Goal: Information Seeking & Learning: Learn about a topic

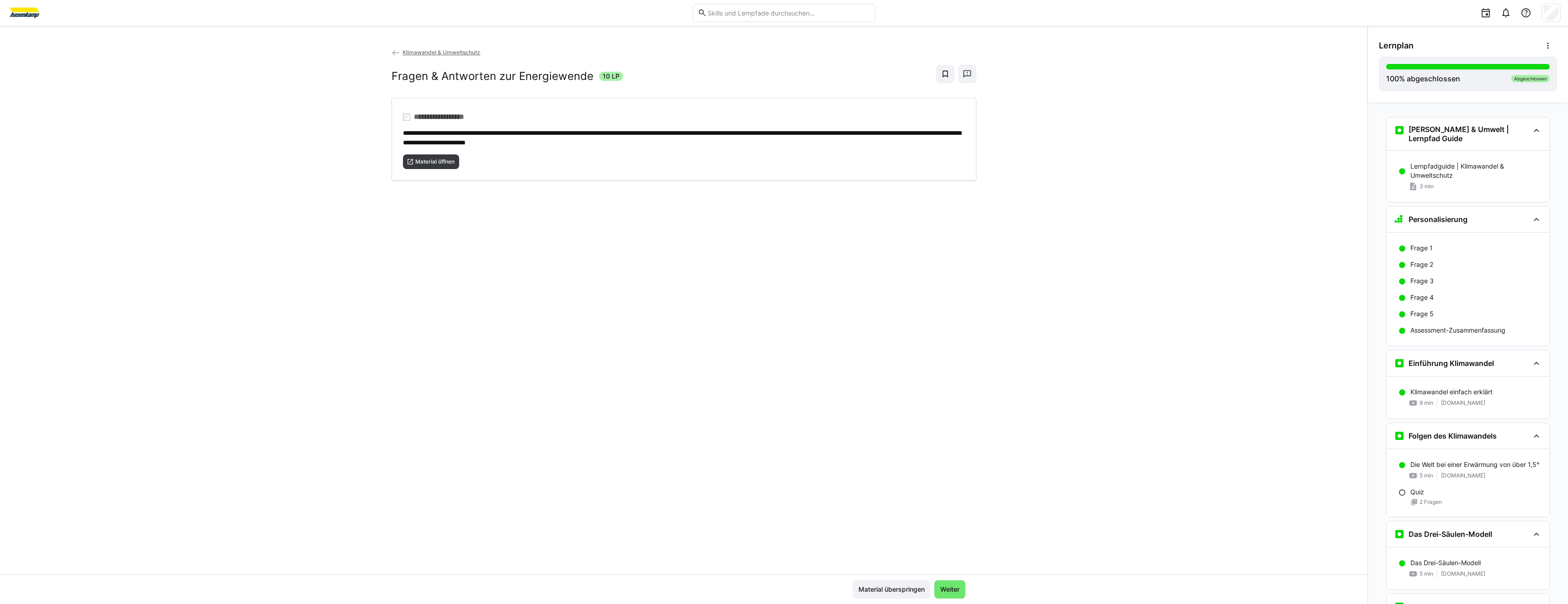
scroll to position [580, 0]
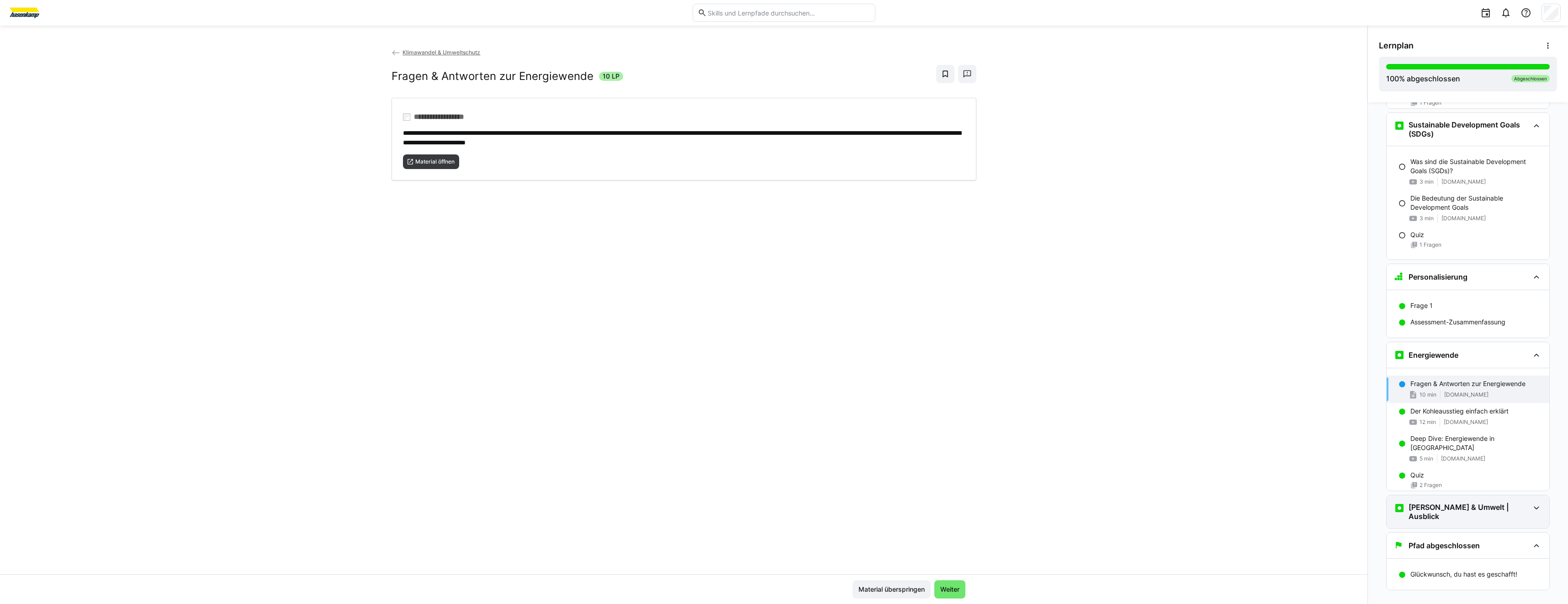
click at [1463, 503] on h3 "[PERSON_NAME] & Umwelt | Ausblick" at bounding box center [1469, 512] width 121 height 18
click at [1454, 539] on p "Wie geht es jetzt weiter?" at bounding box center [1447, 544] width 74 height 9
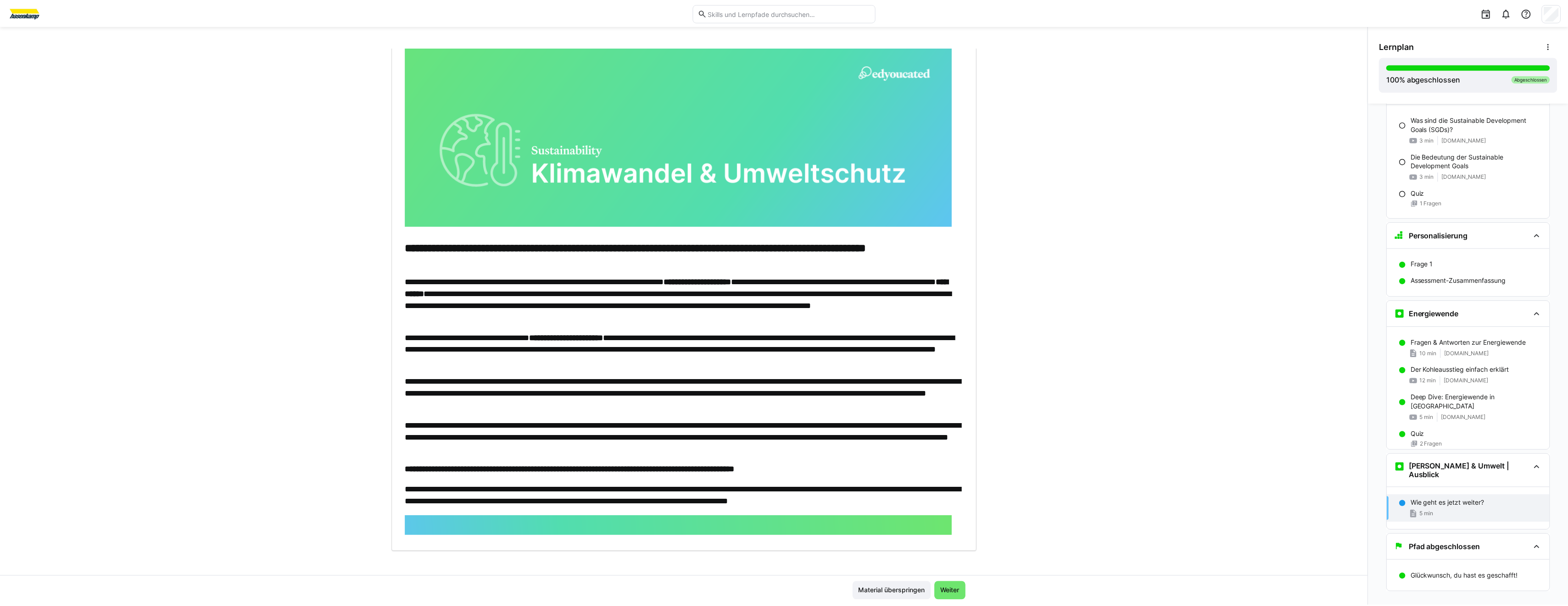
scroll to position [73, 0]
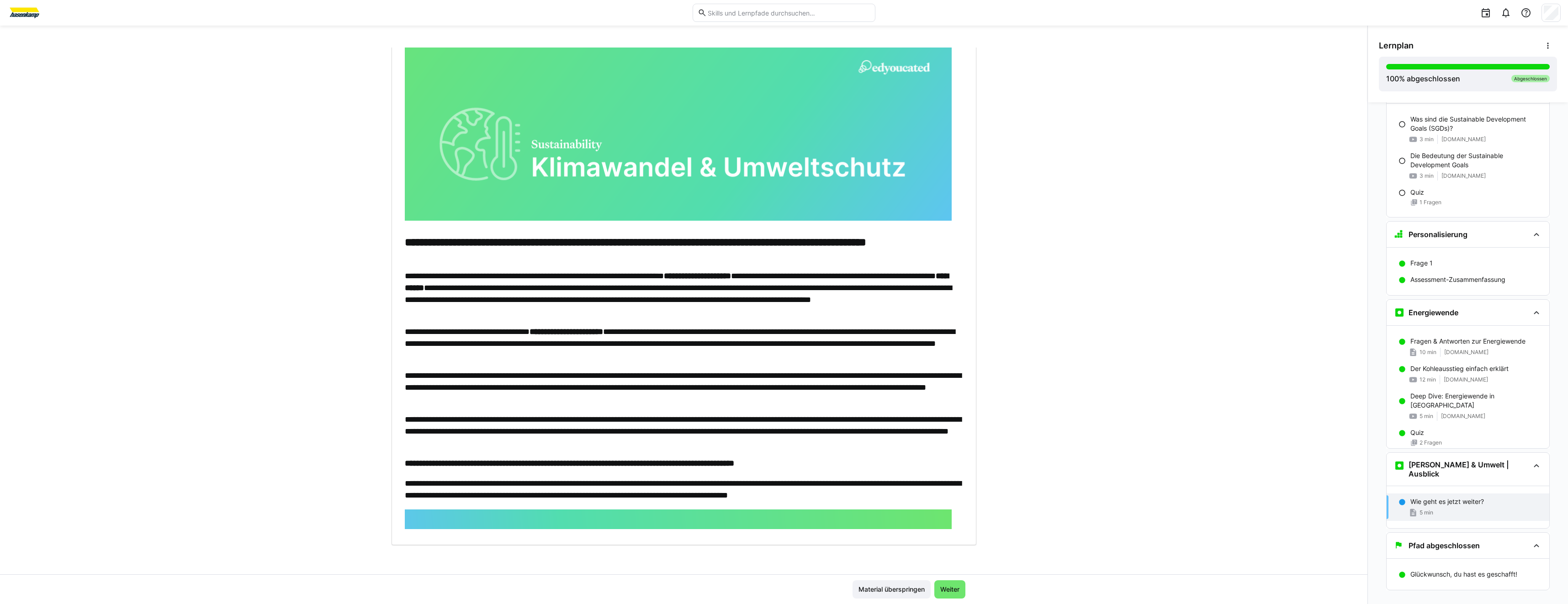
click at [27, 16] on img at bounding box center [24, 13] width 34 height 15
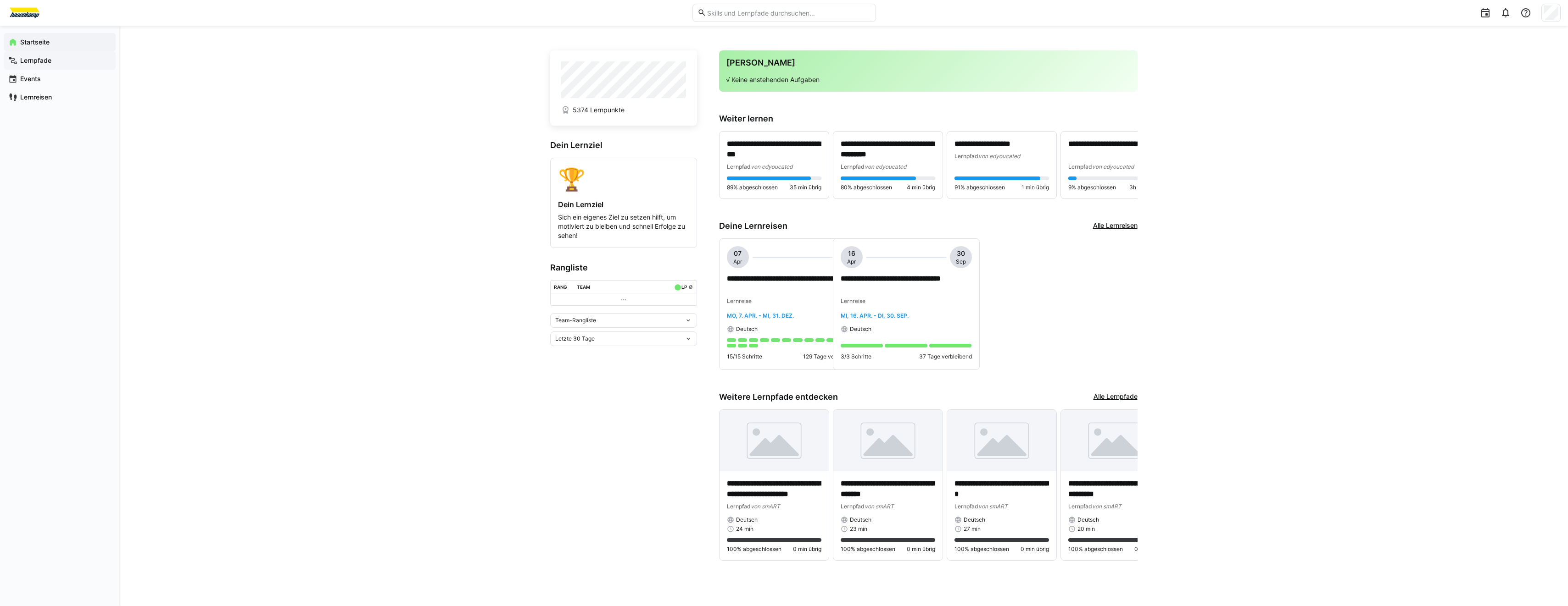
click at [54, 64] on span "Lernpfade" at bounding box center [65, 60] width 92 height 9
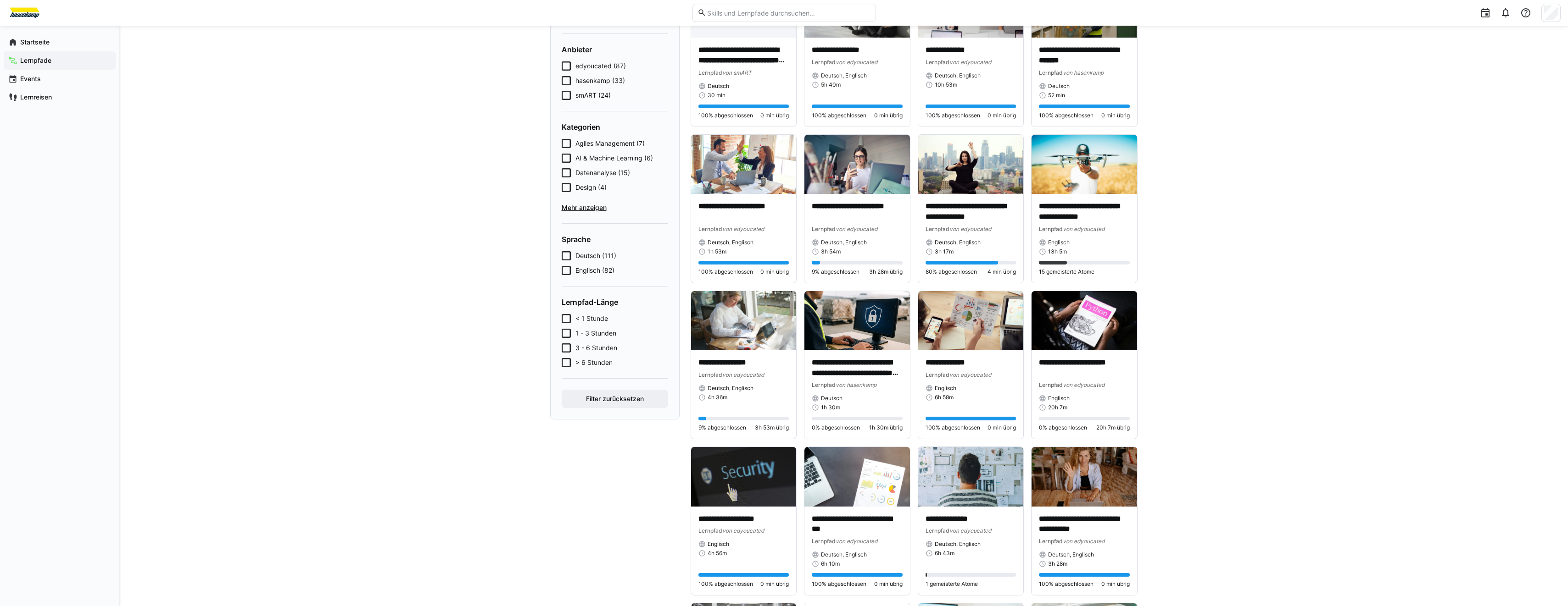
scroll to position [137, 0]
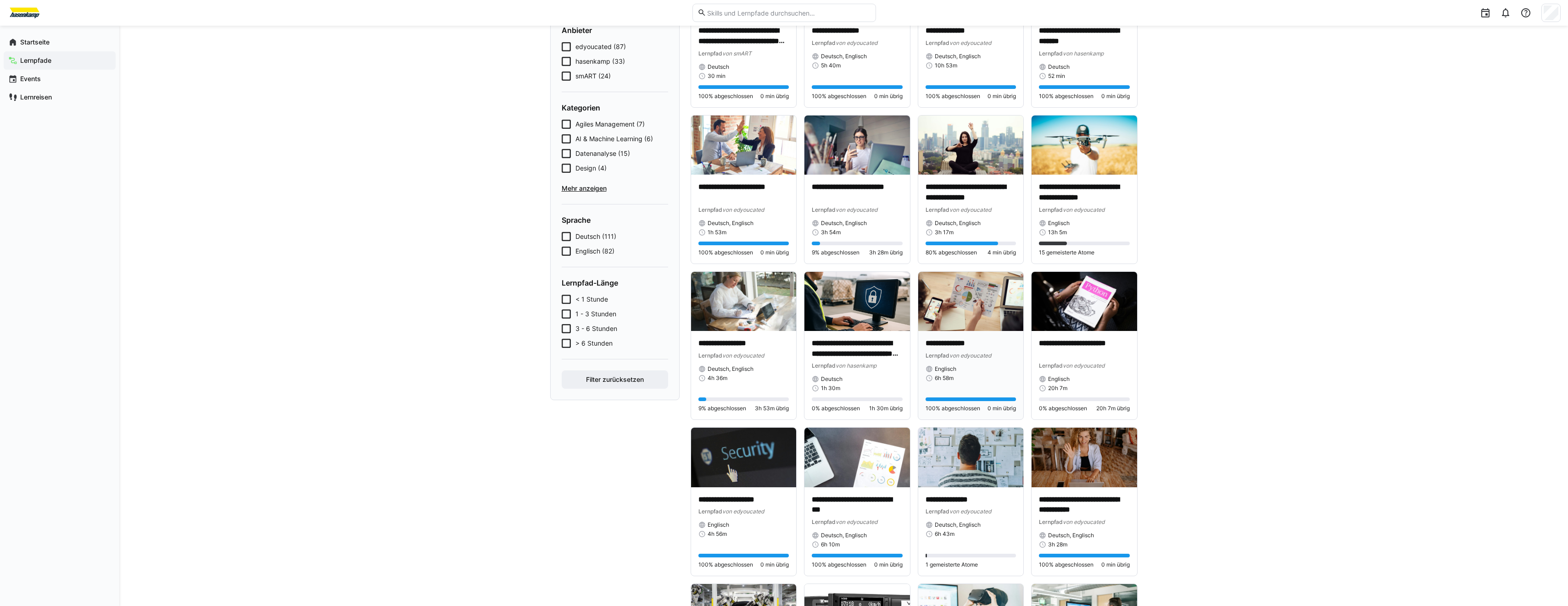
click at [984, 304] on img at bounding box center [971, 301] width 106 height 59
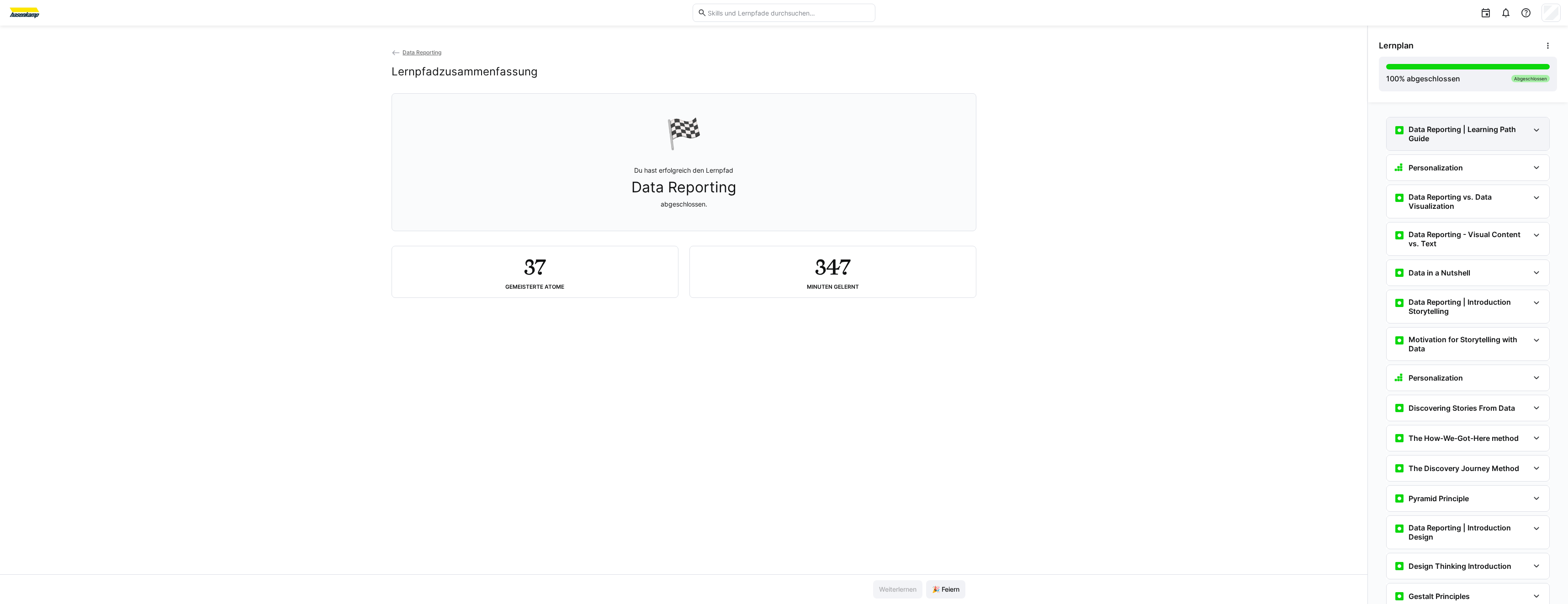
click at [1479, 133] on h3 "Data Reporting | Learning Path Guide" at bounding box center [1469, 134] width 121 height 18
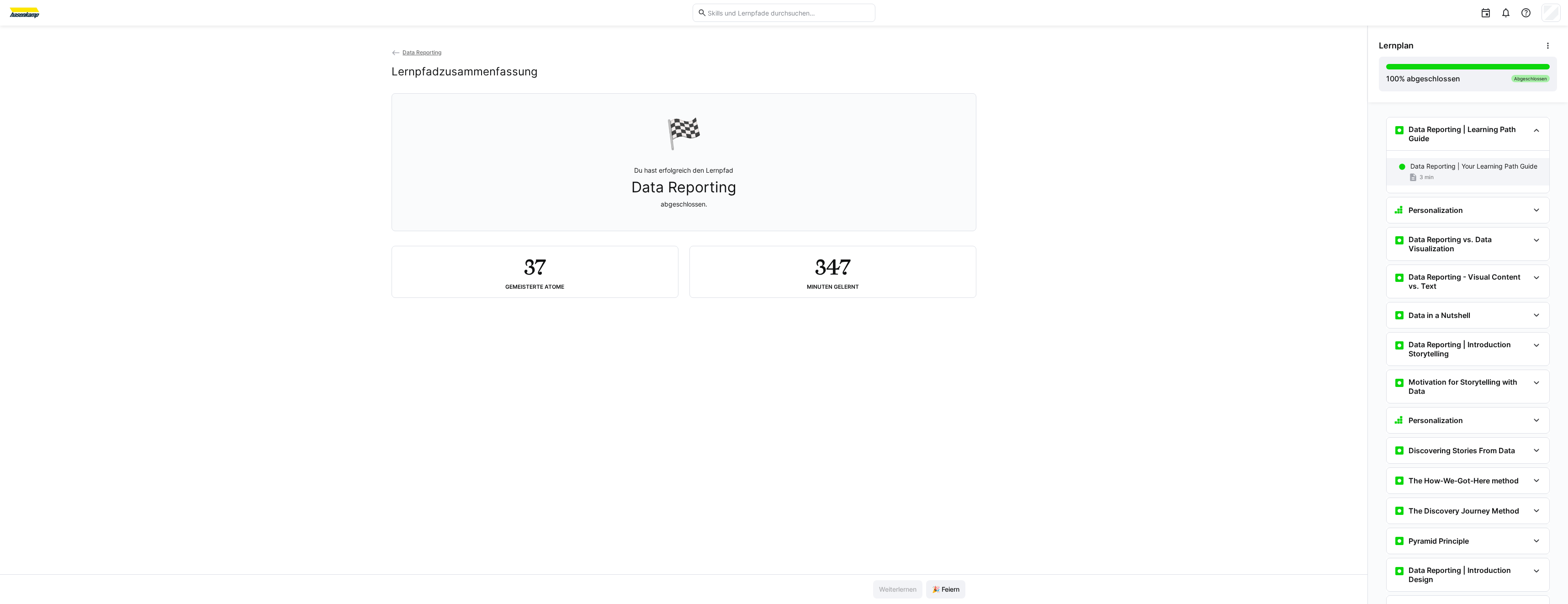
click at [1478, 174] on div "3 min" at bounding box center [1476, 177] width 131 height 9
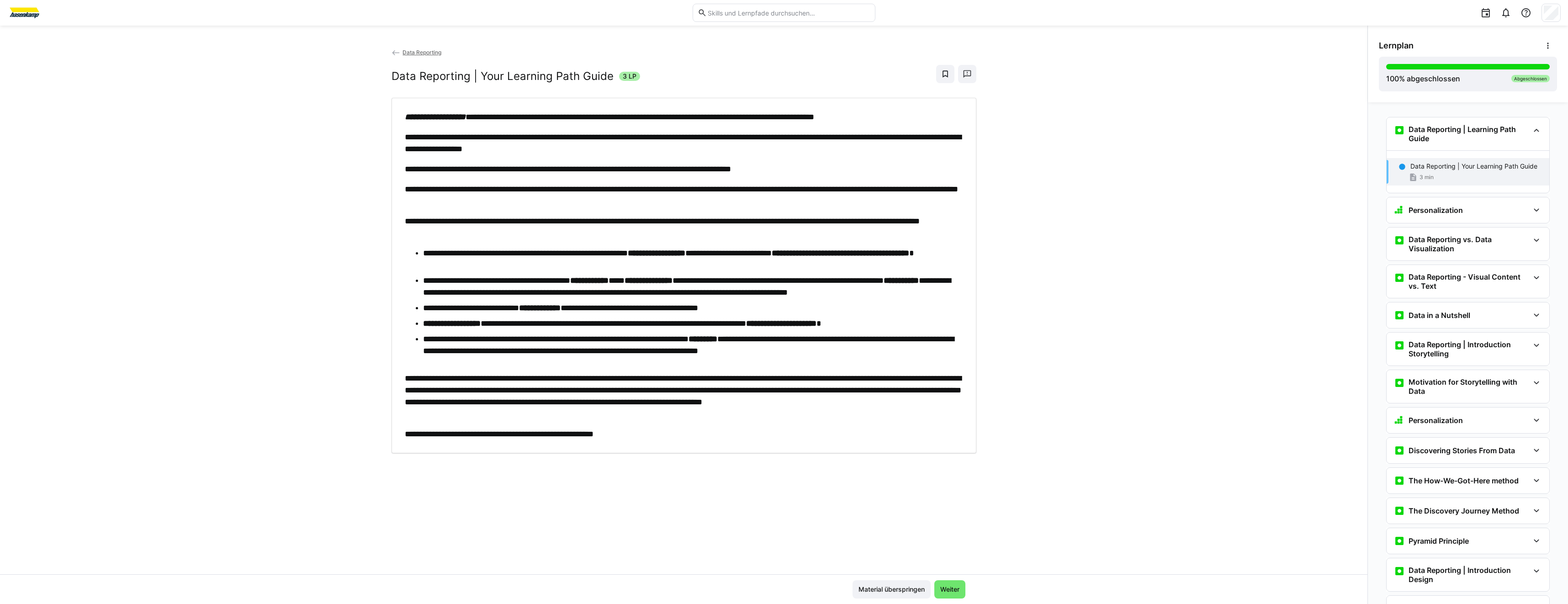
scroll to position [15, 0]
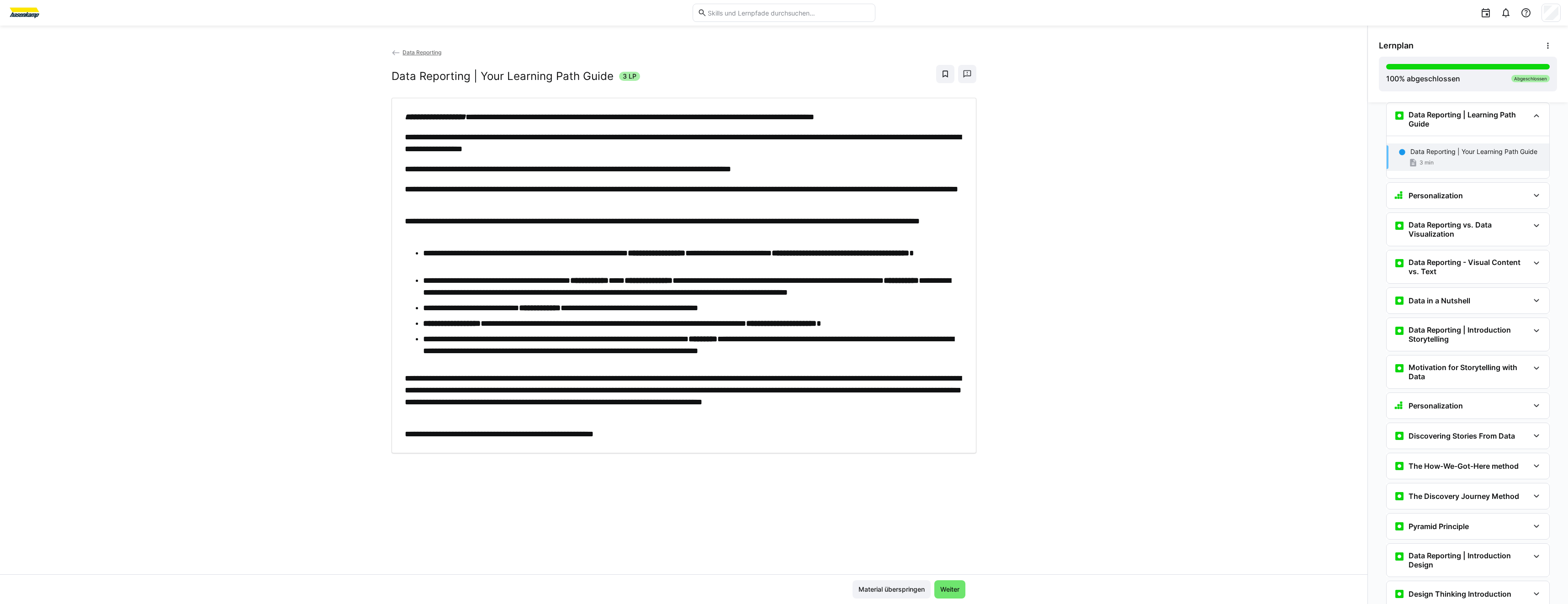
click at [558, 150] on p "**********" at bounding box center [684, 142] width 558 height 24
click at [1418, 202] on div "Personalization" at bounding box center [1468, 195] width 163 height 26
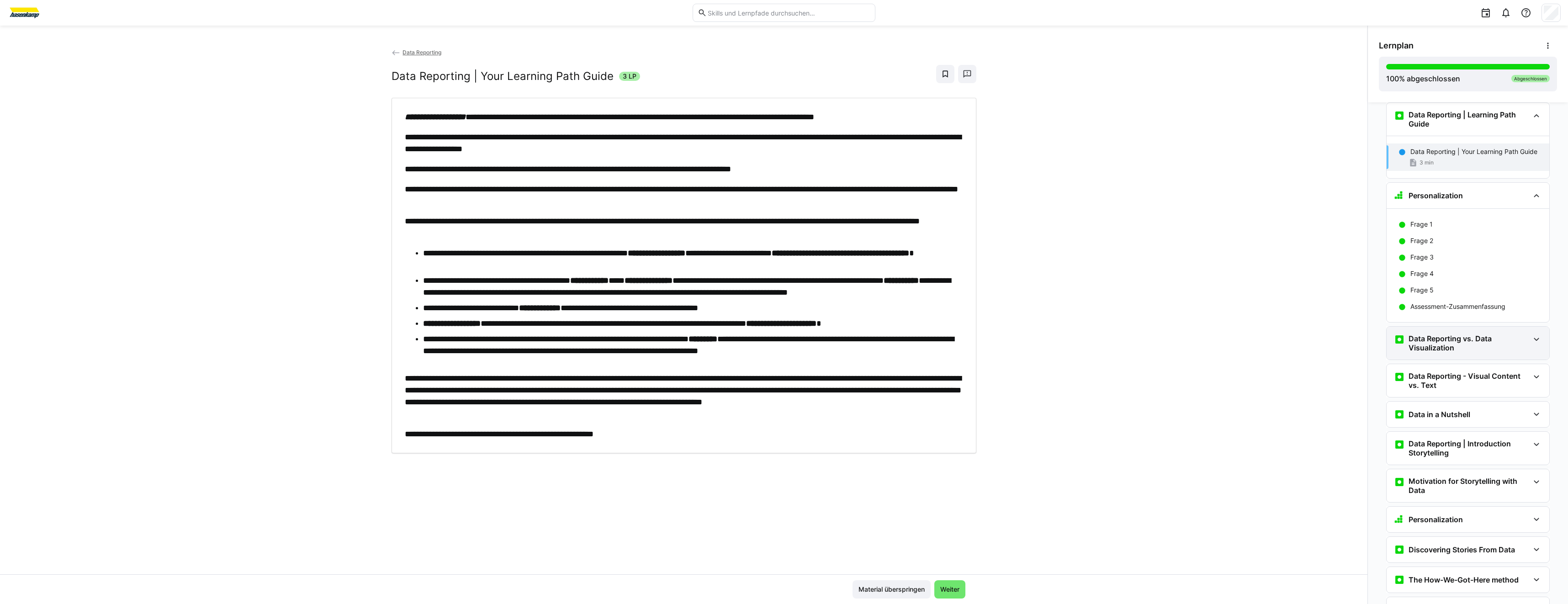
click at [1440, 339] on h3 "Data Reporting vs. Data Visualization" at bounding box center [1469, 343] width 121 height 18
click at [1449, 378] on p "Less Reporting, More Visualization" at bounding box center [1461, 375] width 102 height 9
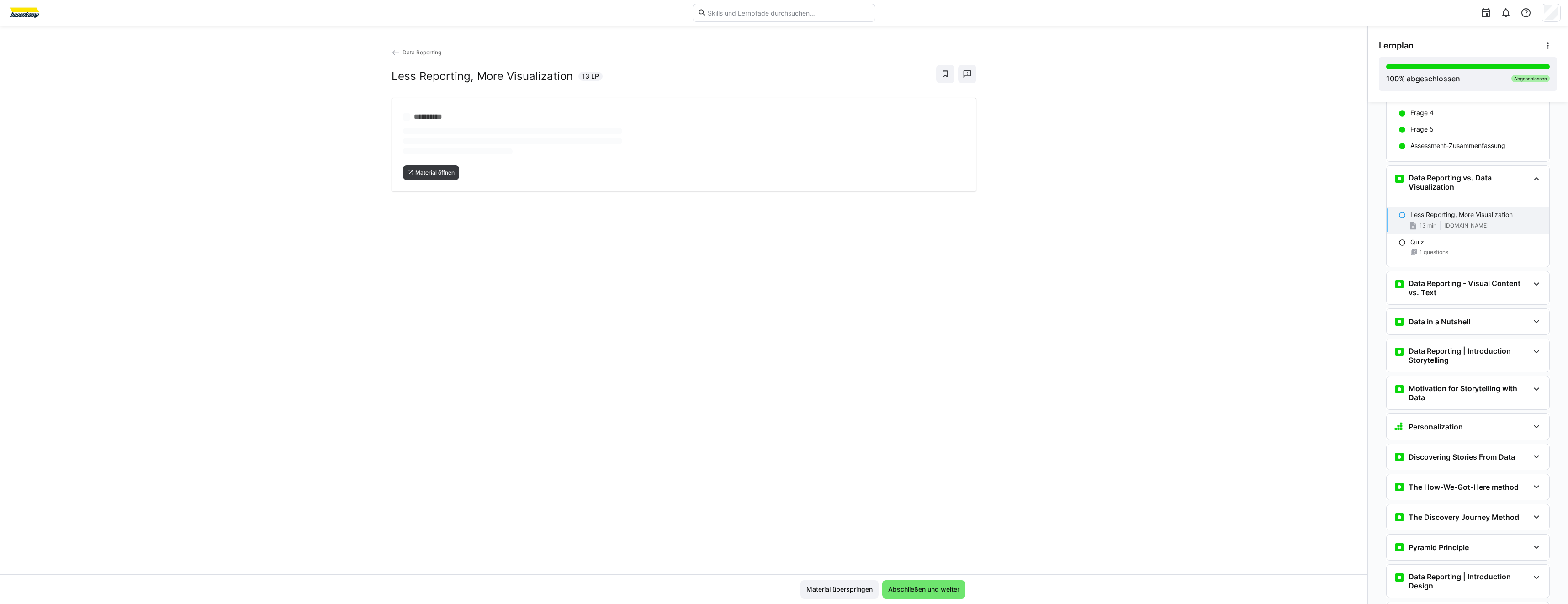
scroll to position [239, 0]
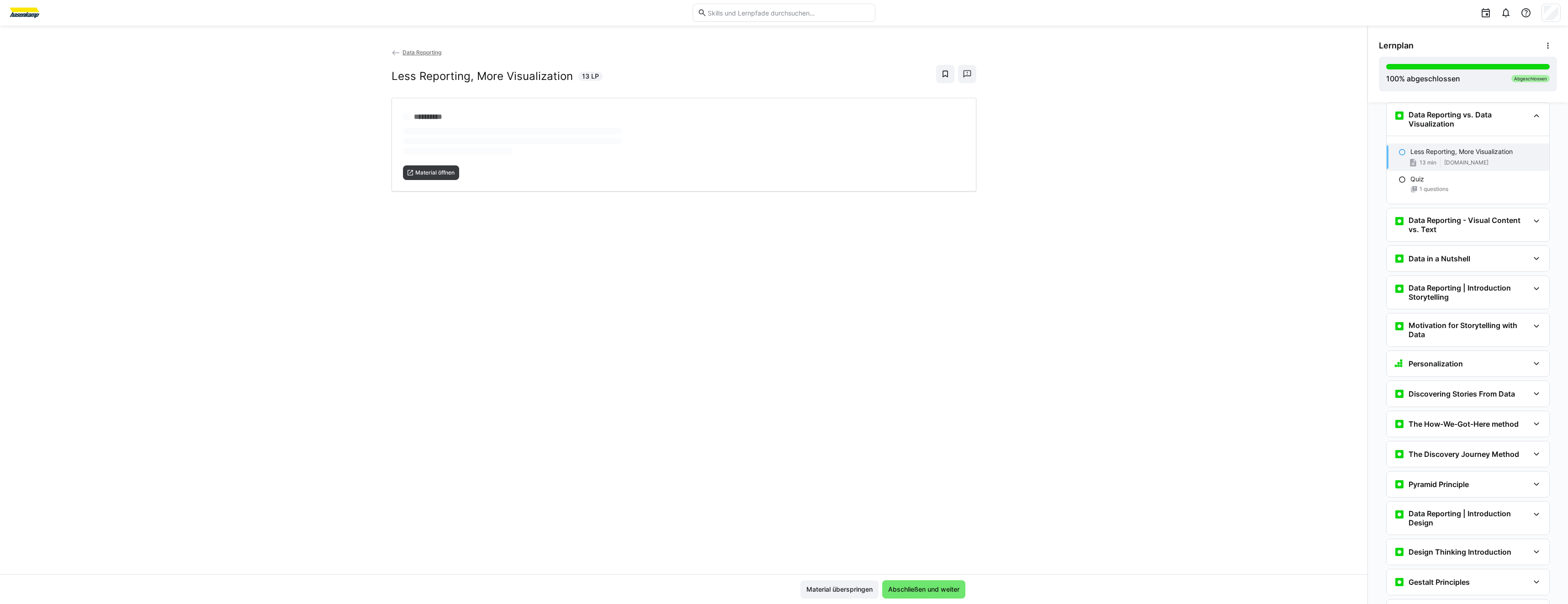
click at [799, 278] on div "**********" at bounding box center [684, 311] width 1367 height 527
click at [441, 155] on span "Material öffnen" at bounding box center [435, 152] width 41 height 7
click at [247, 80] on div "**********" at bounding box center [684, 311] width 1367 height 527
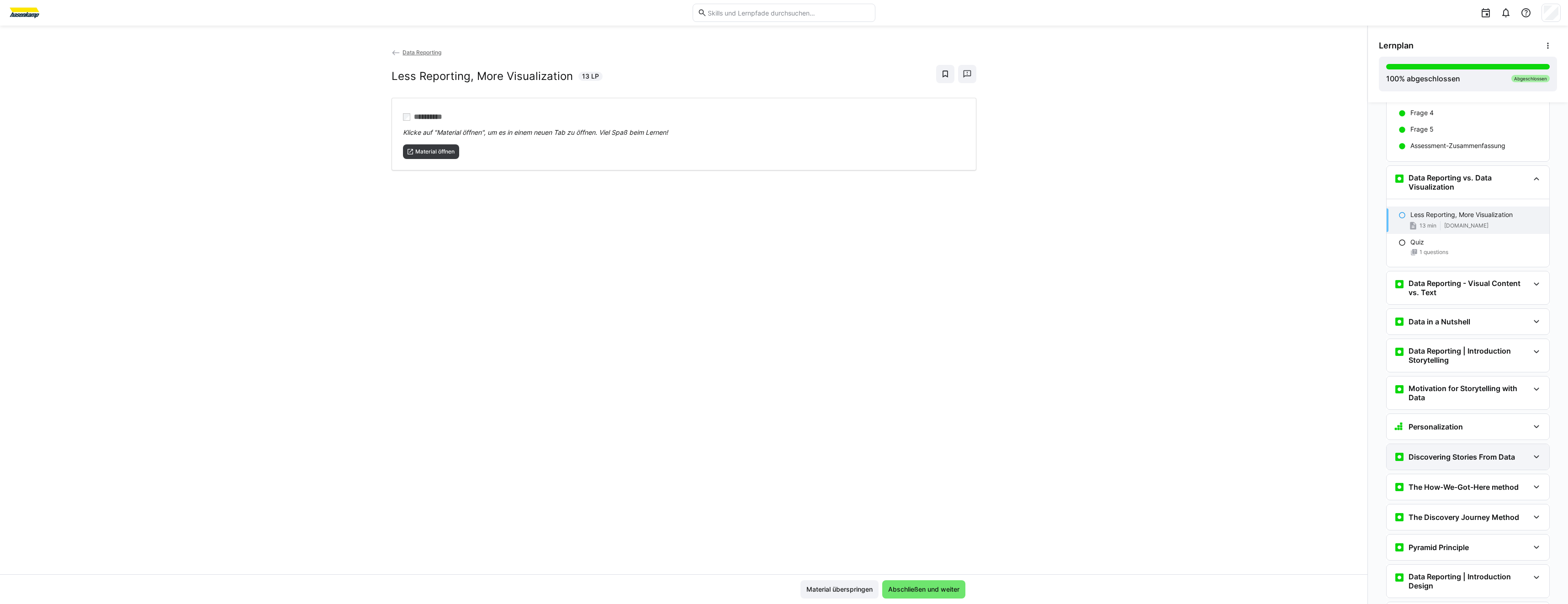
scroll to position [193, 0]
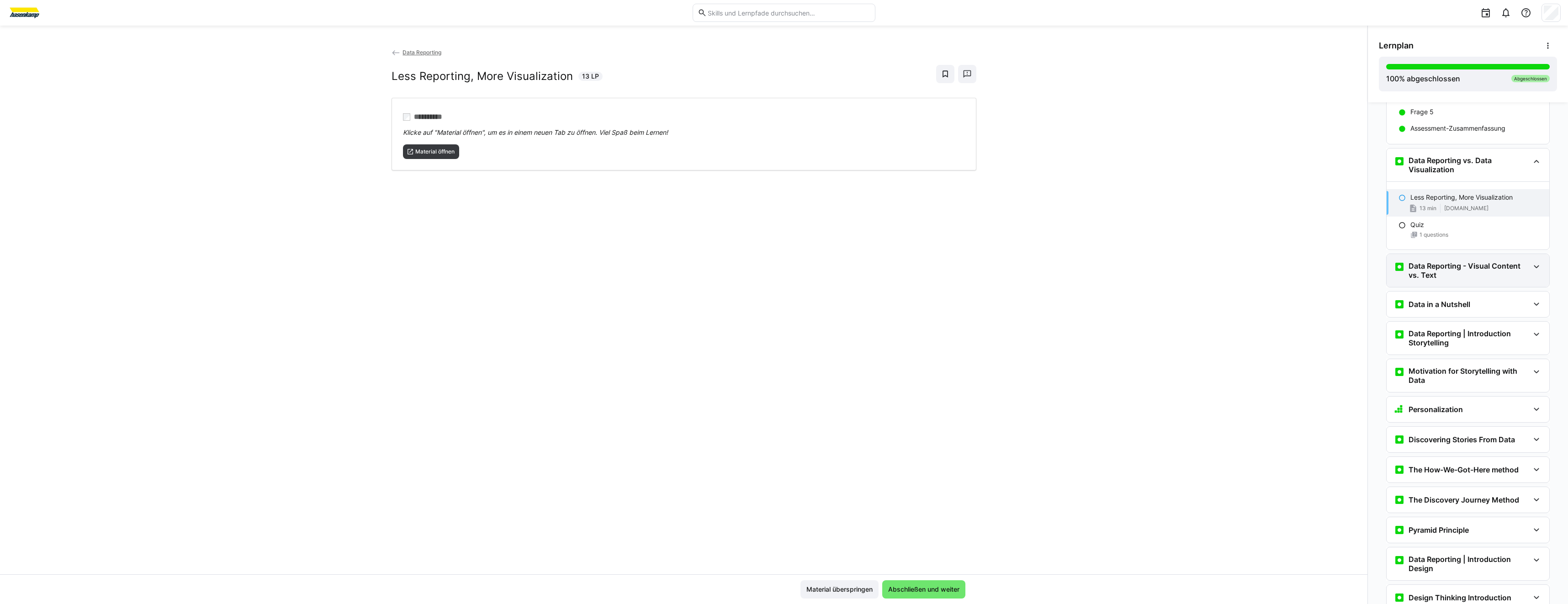
click at [1452, 281] on div "Data Reporting - Visual Content vs. Text" at bounding box center [1468, 270] width 163 height 33
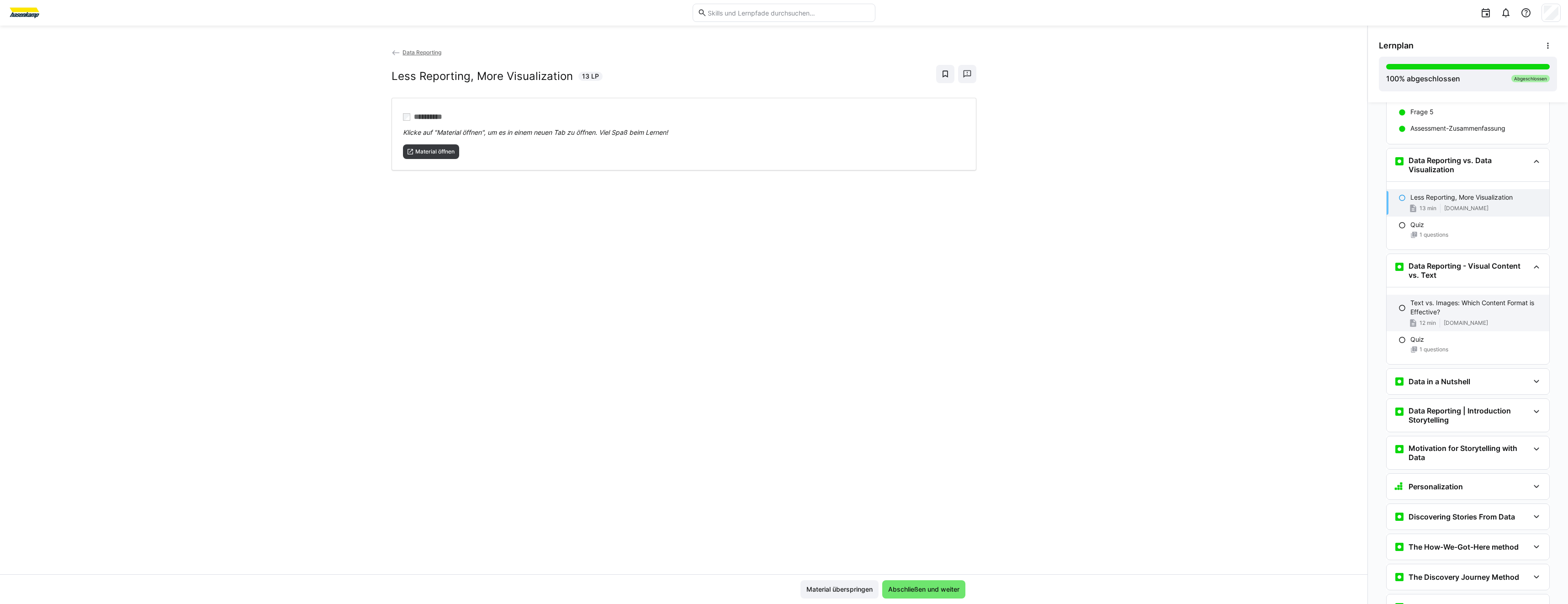
click at [1447, 306] on p "Text vs. Images: Which Content Format is Effective?" at bounding box center [1476, 307] width 131 height 18
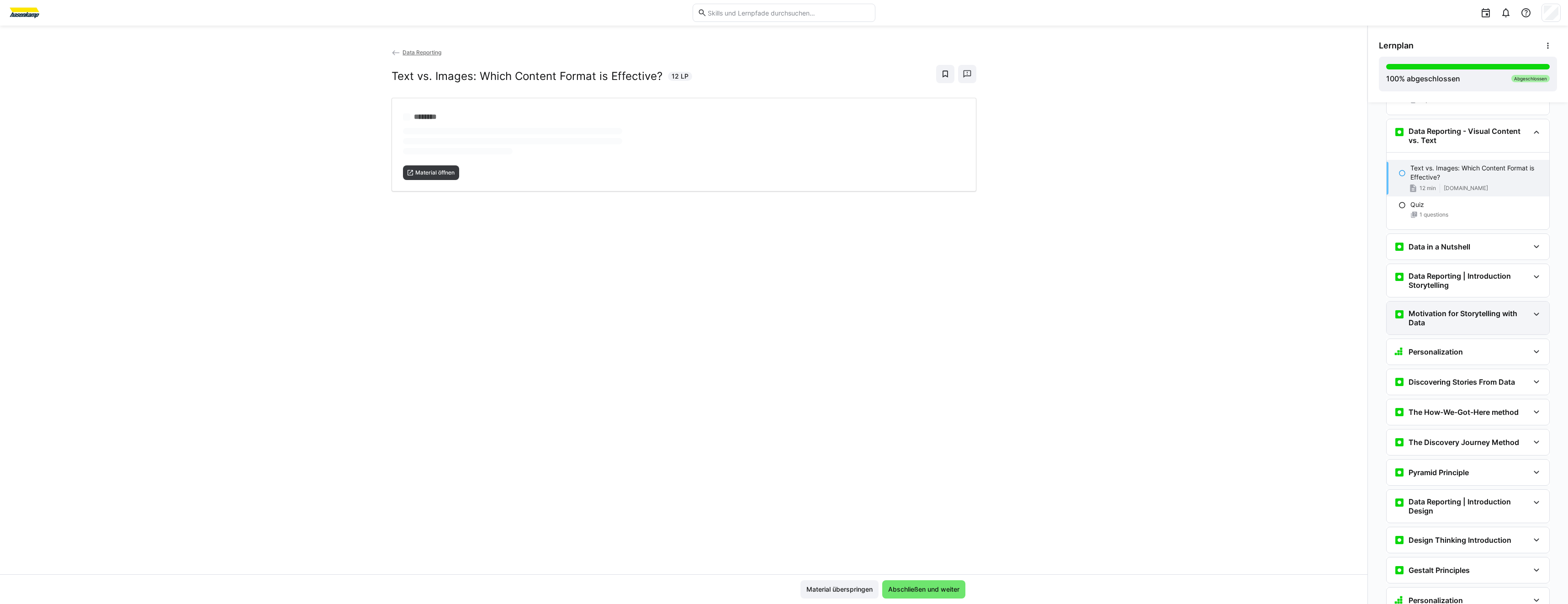
scroll to position [344, 0]
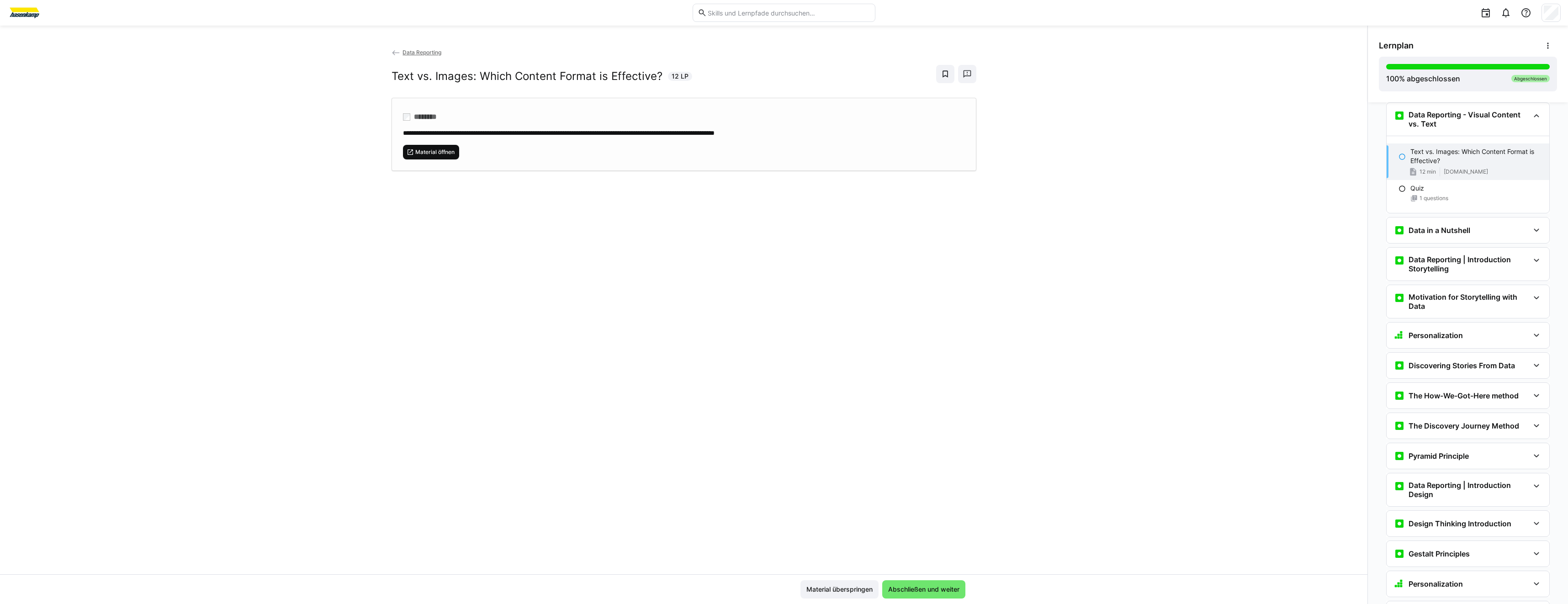
click at [433, 153] on span "Material öffnen" at bounding box center [435, 152] width 41 height 7
click at [1450, 225] on div "Data in a Nutshell" at bounding box center [1432, 230] width 76 height 11
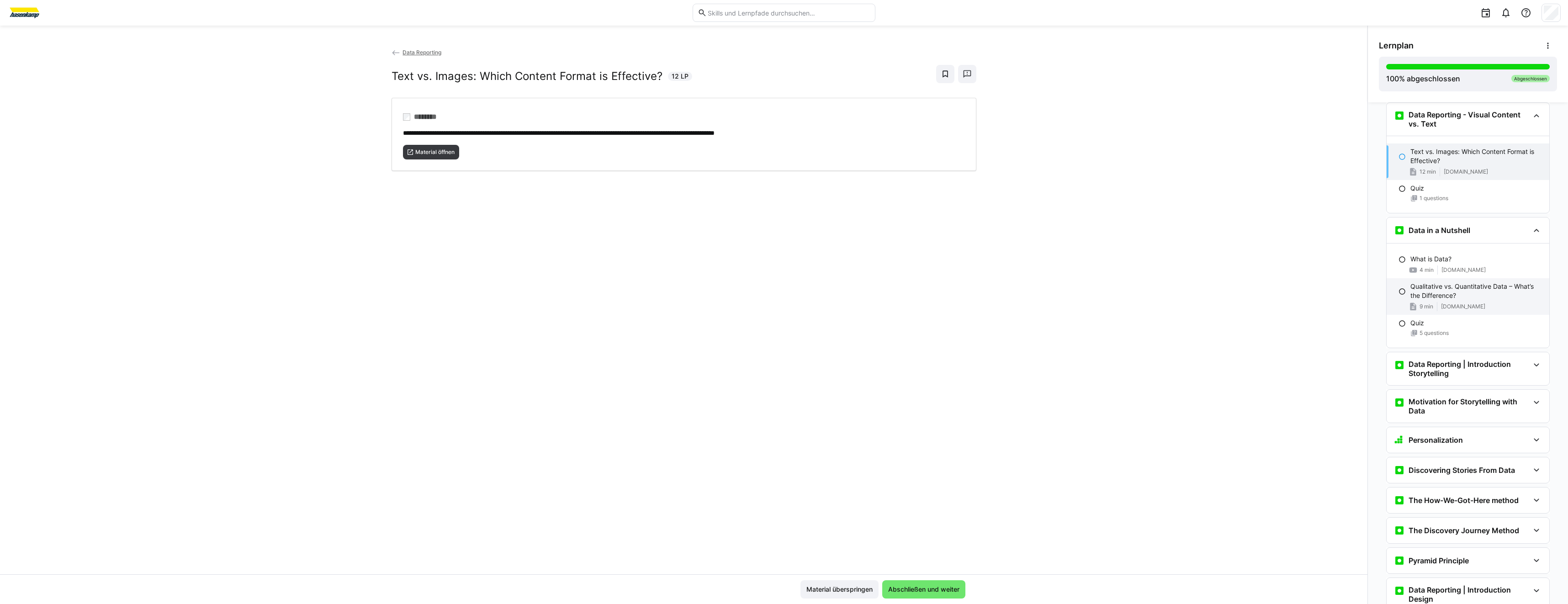
click at [1447, 293] on p "Qualitative vs. Quantitative Data – What’s the Difference?" at bounding box center [1476, 291] width 131 height 18
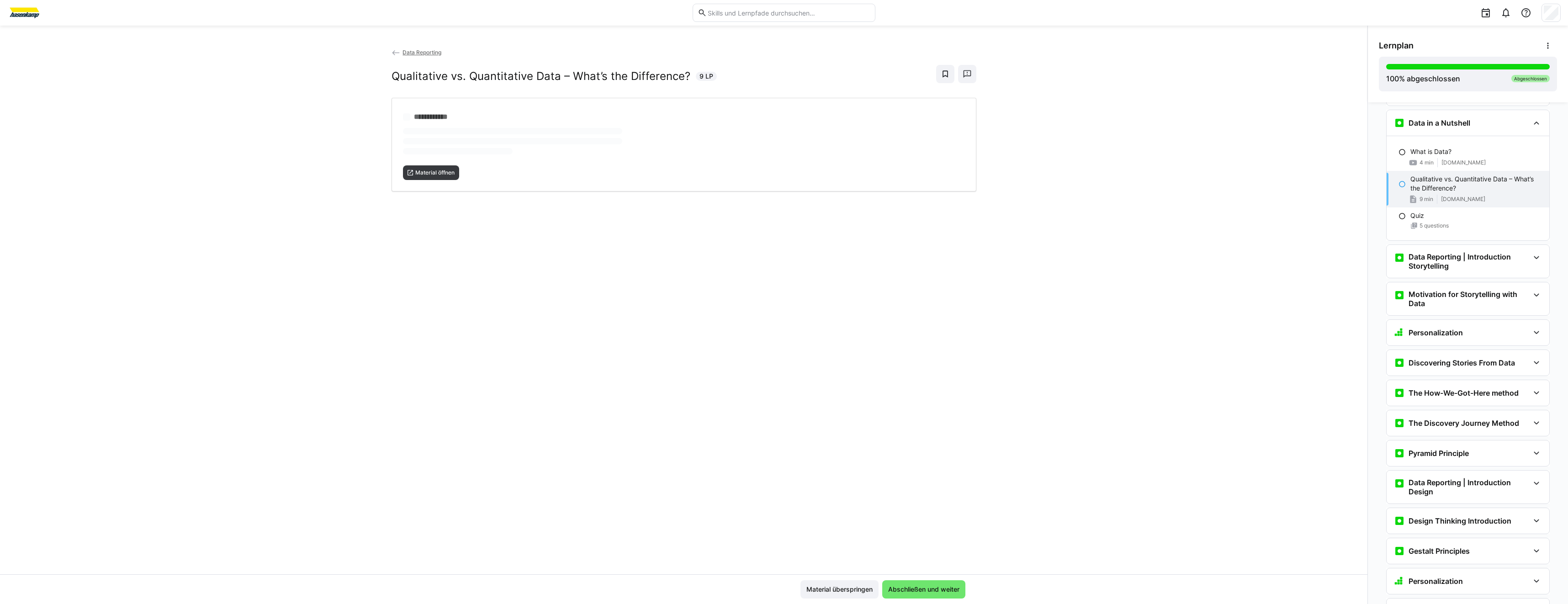
scroll to position [459, 0]
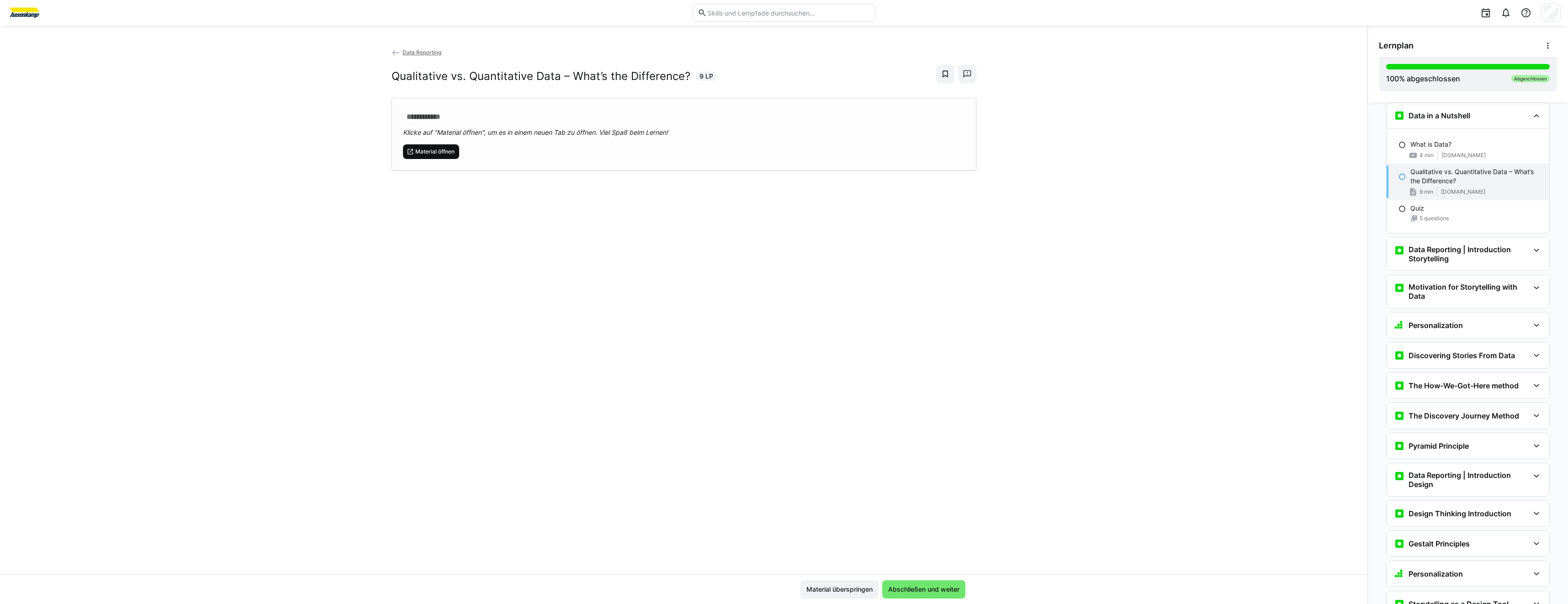
click at [448, 155] on span "Material öffnen" at bounding box center [435, 152] width 41 height 7
click at [1436, 256] on h3 "Data Reporting | Introduction Storytelling" at bounding box center [1469, 254] width 121 height 18
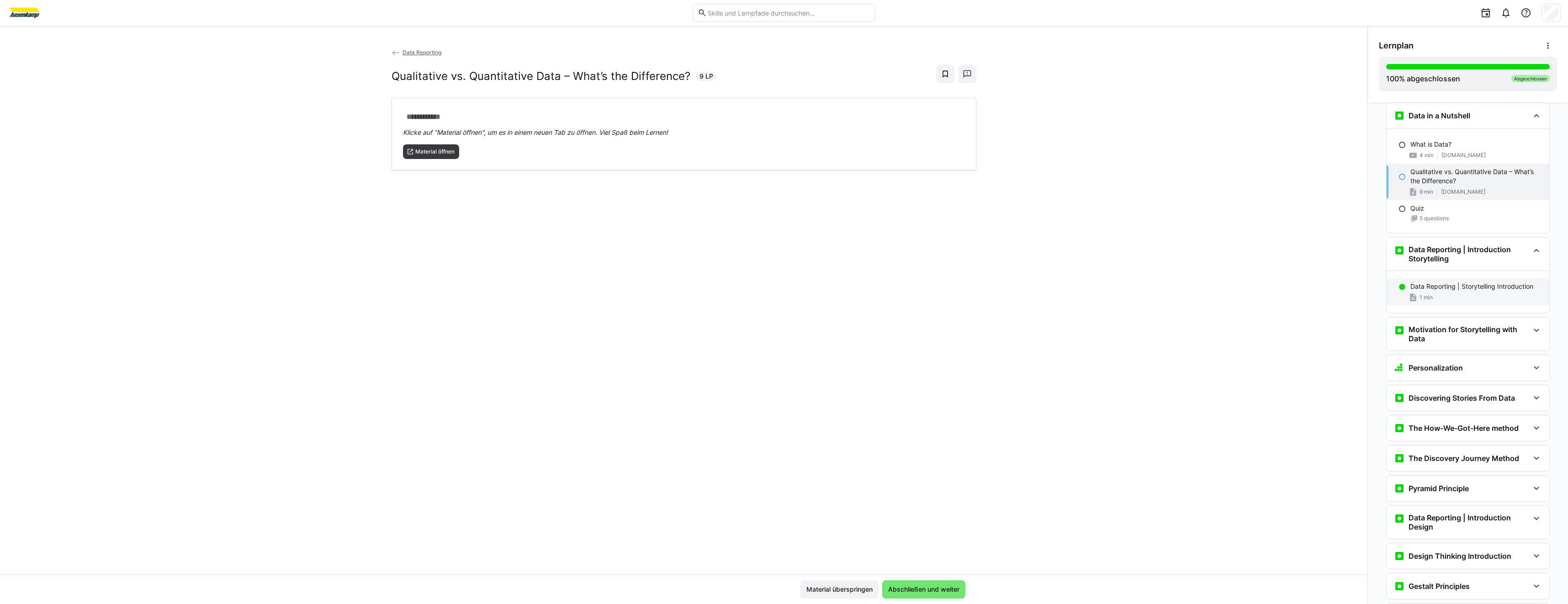
click at [1472, 293] on div "1 min" at bounding box center [1476, 297] width 131 height 9
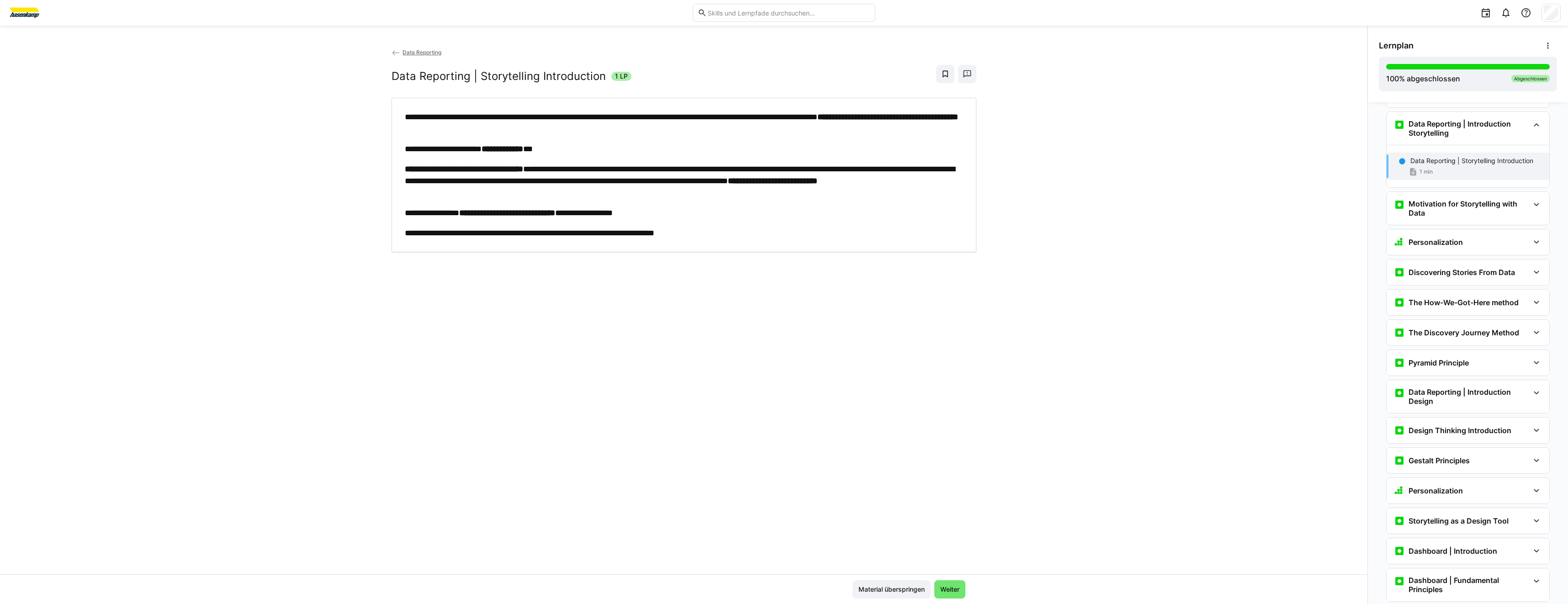
scroll to position [594, 0]
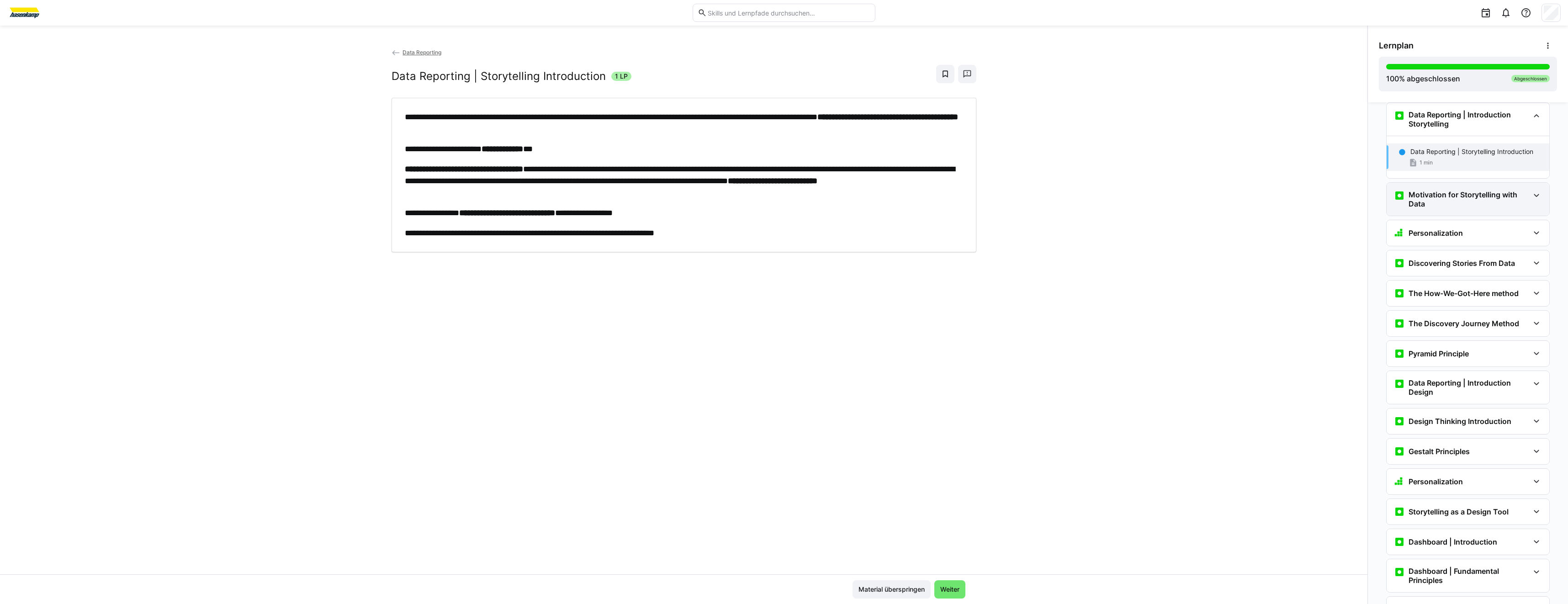
click at [1467, 206] on h3 "Motivation for Storytelling with Data" at bounding box center [1469, 199] width 121 height 18
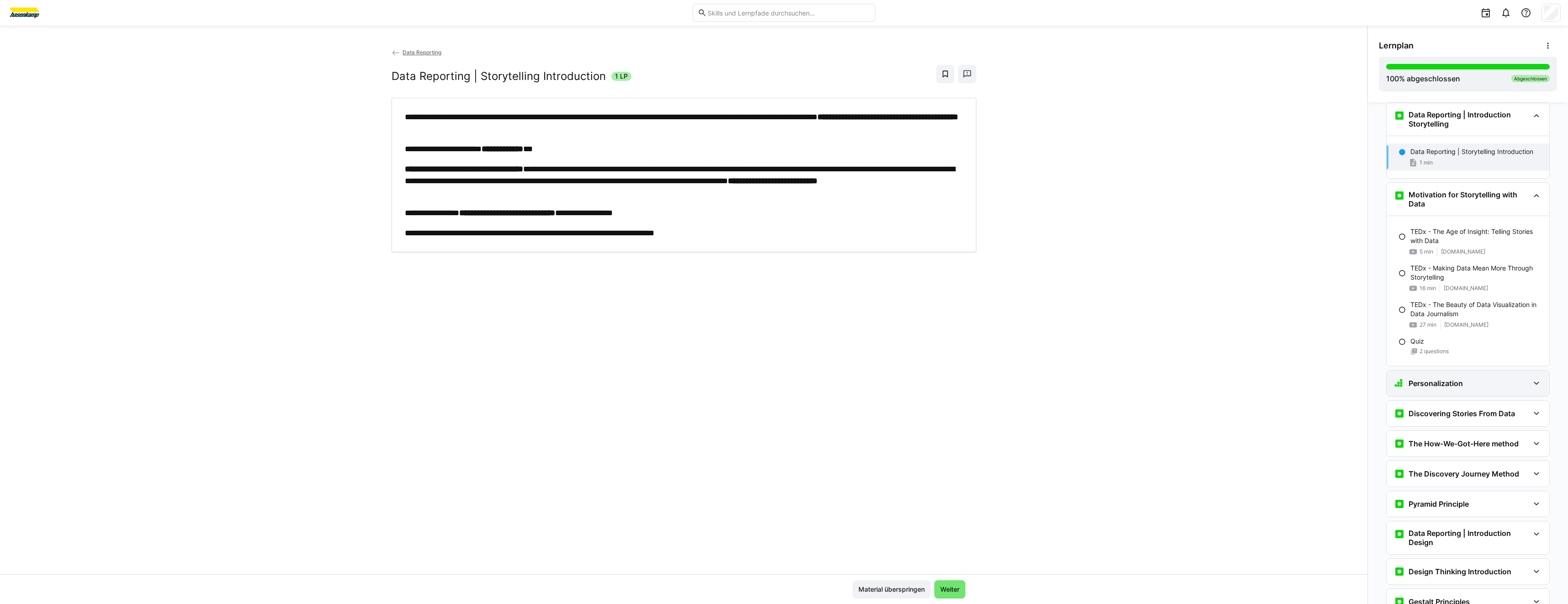
click at [1470, 389] on div "Personalization" at bounding box center [1468, 384] width 163 height 26
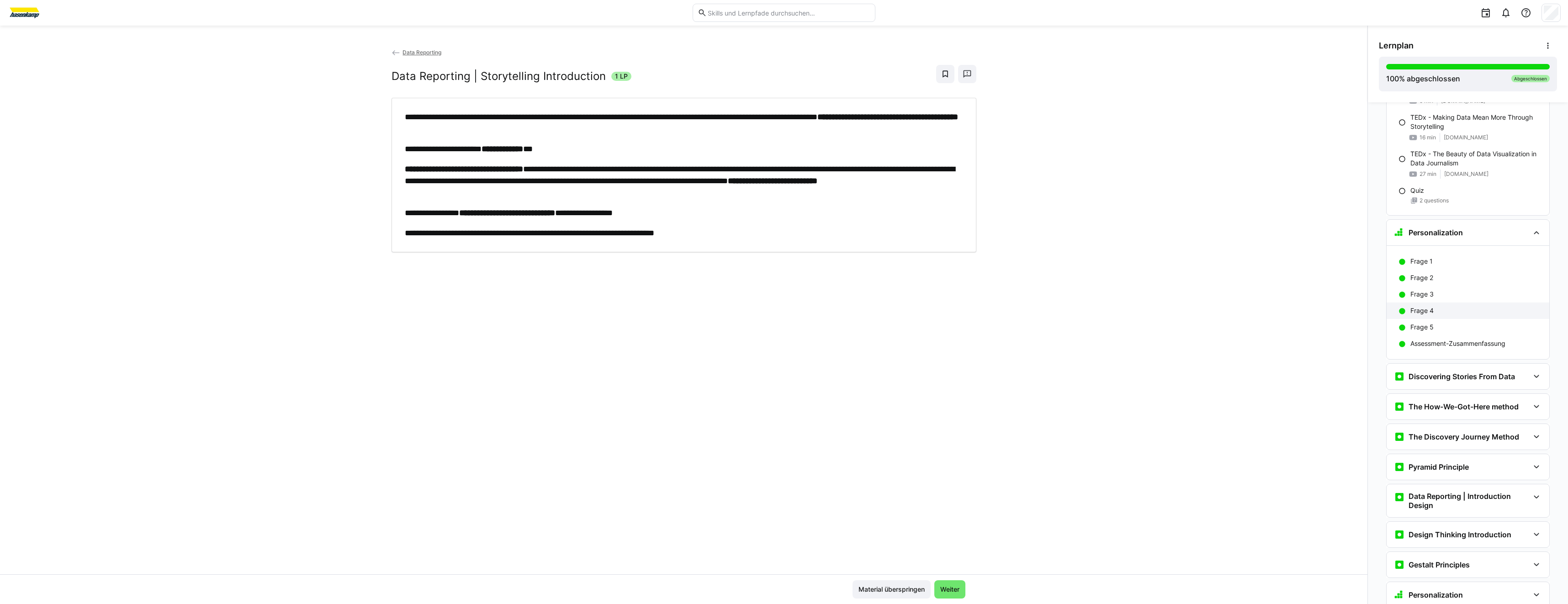
scroll to position [776, 0]
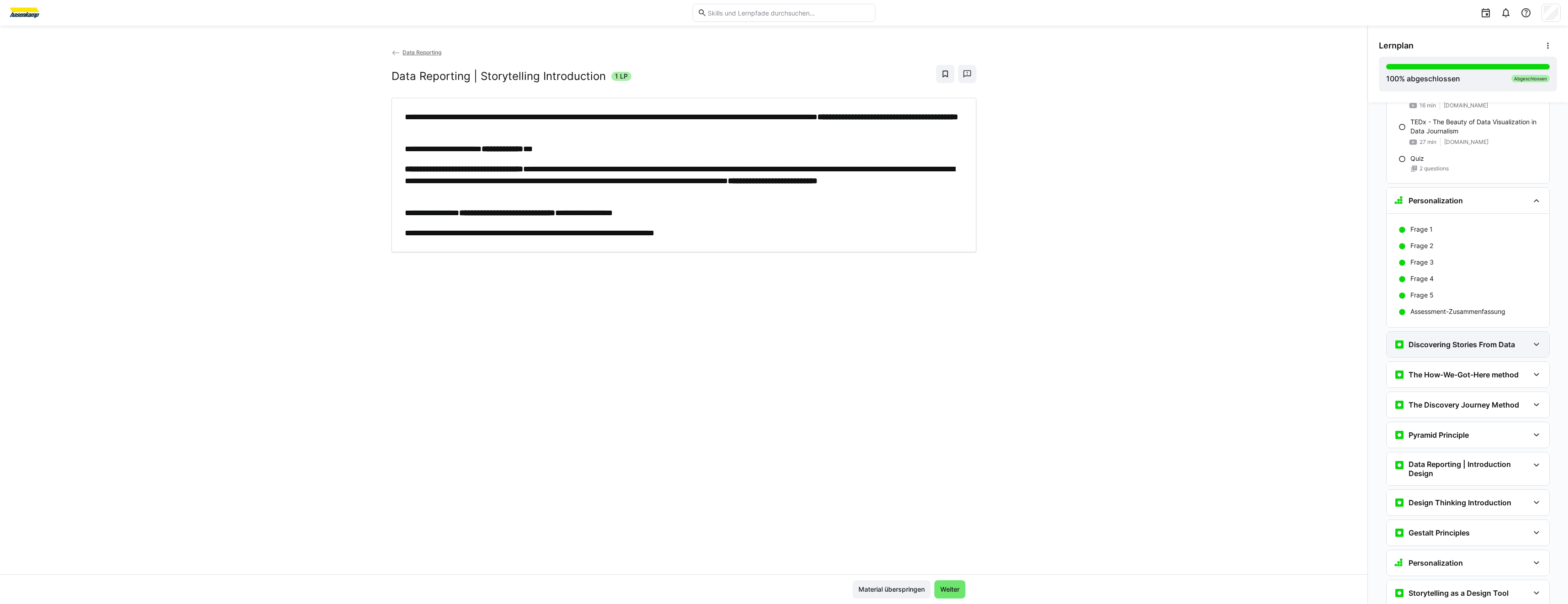
click at [1438, 340] on h3 "Discovering Stories From Data" at bounding box center [1461, 344] width 107 height 9
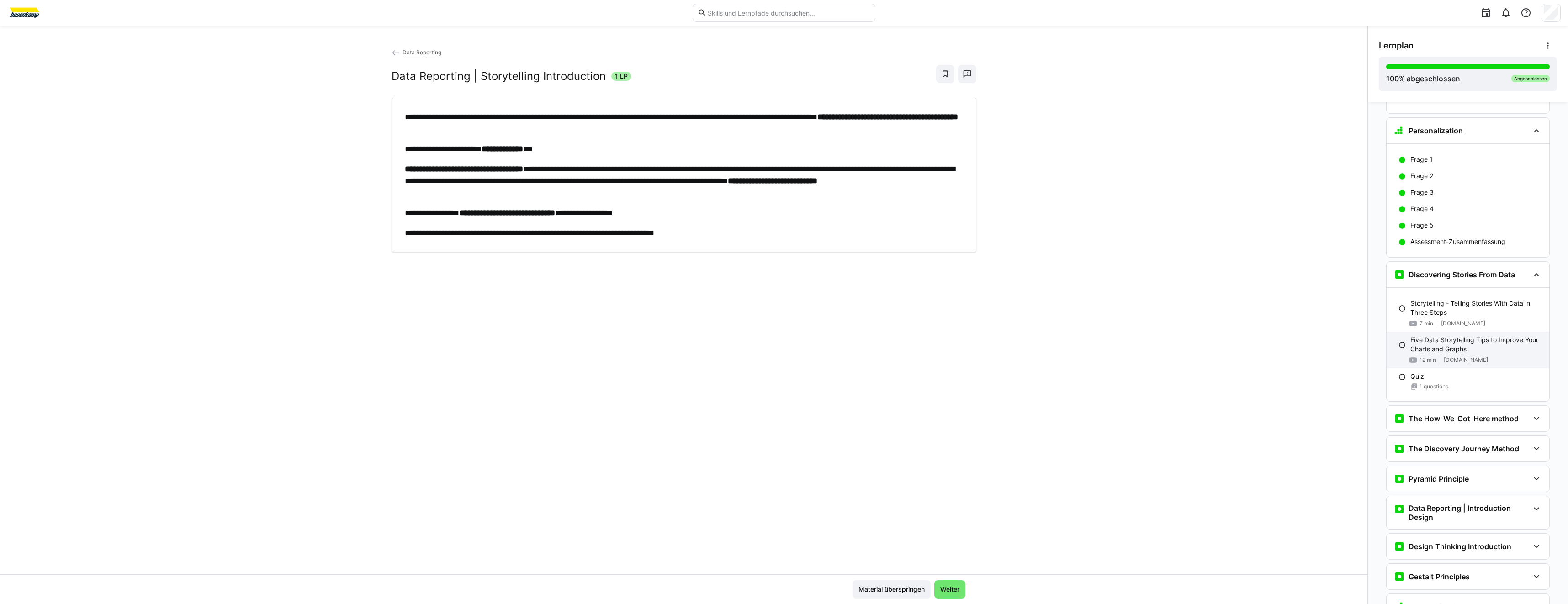
scroll to position [868, 0]
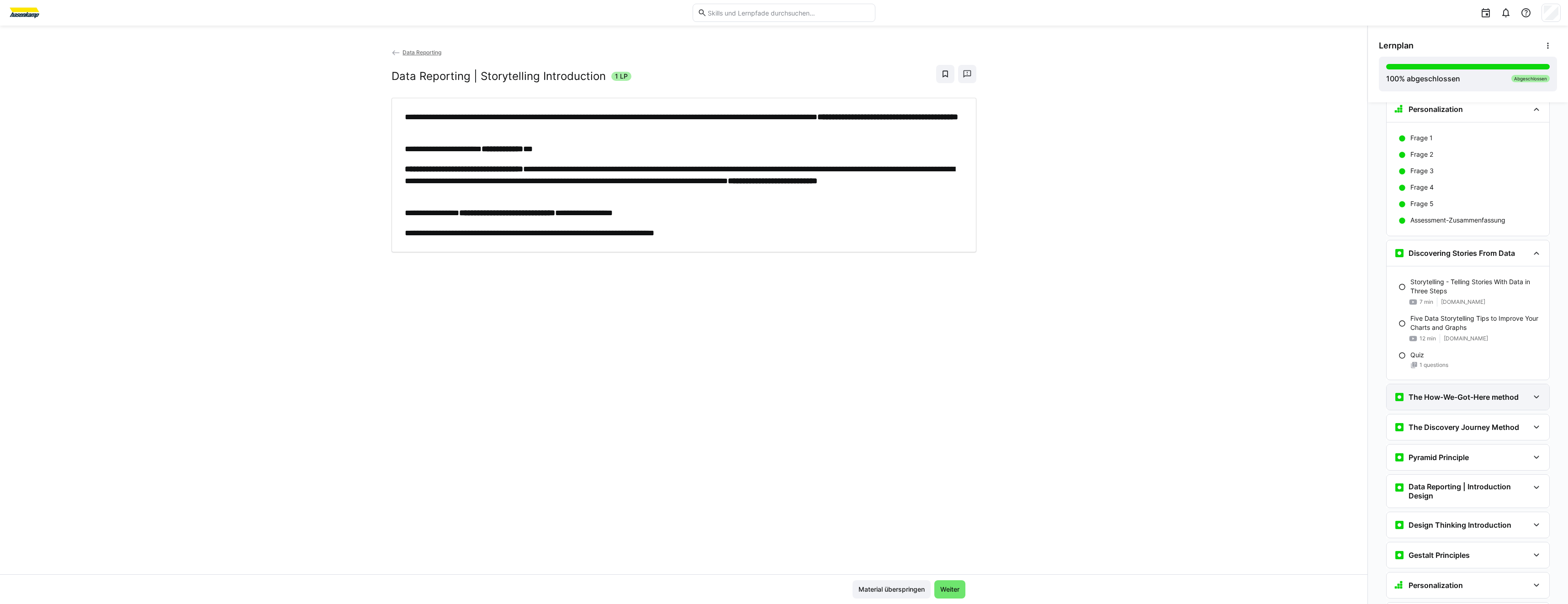
click at [1437, 396] on h3 "The How-We-Got-Here method" at bounding box center [1463, 397] width 110 height 9
click at [1338, 444] on div "**********" at bounding box center [684, 311] width 1367 height 527
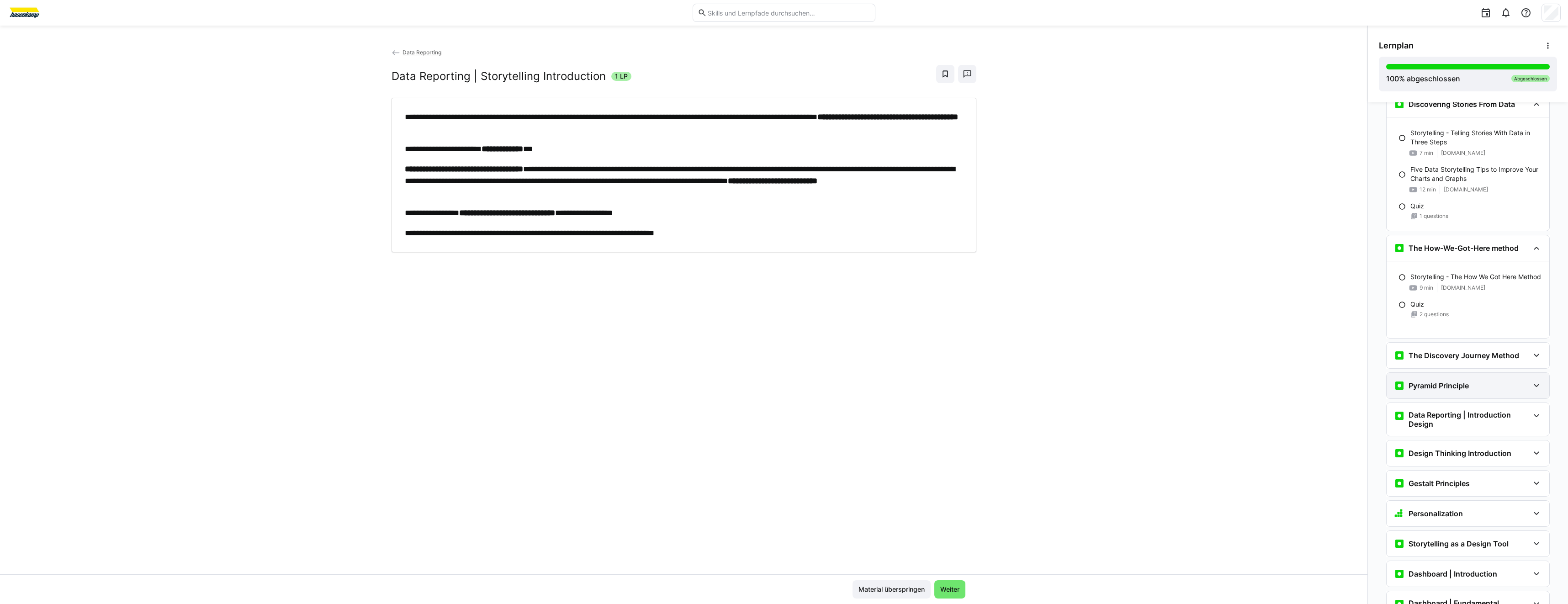
scroll to position [1051, 0]
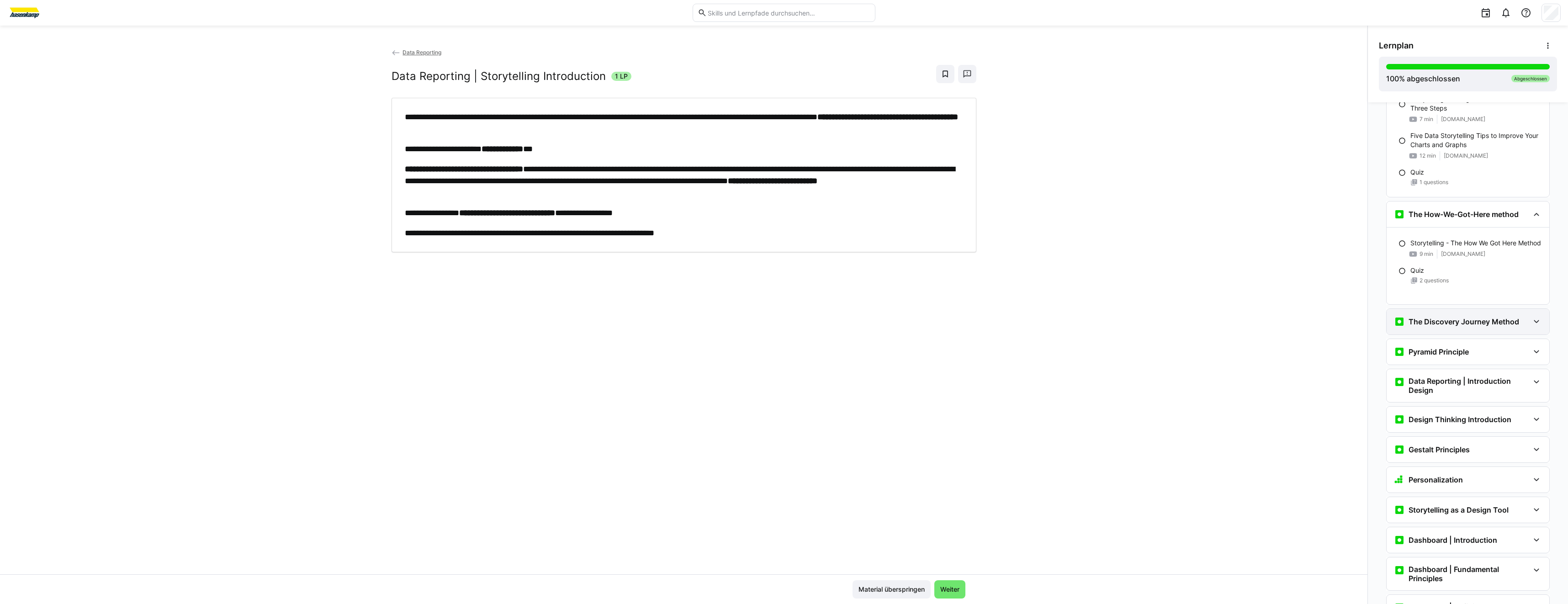
click at [1455, 332] on div "The Discovery Journey Method" at bounding box center [1468, 321] width 163 height 26
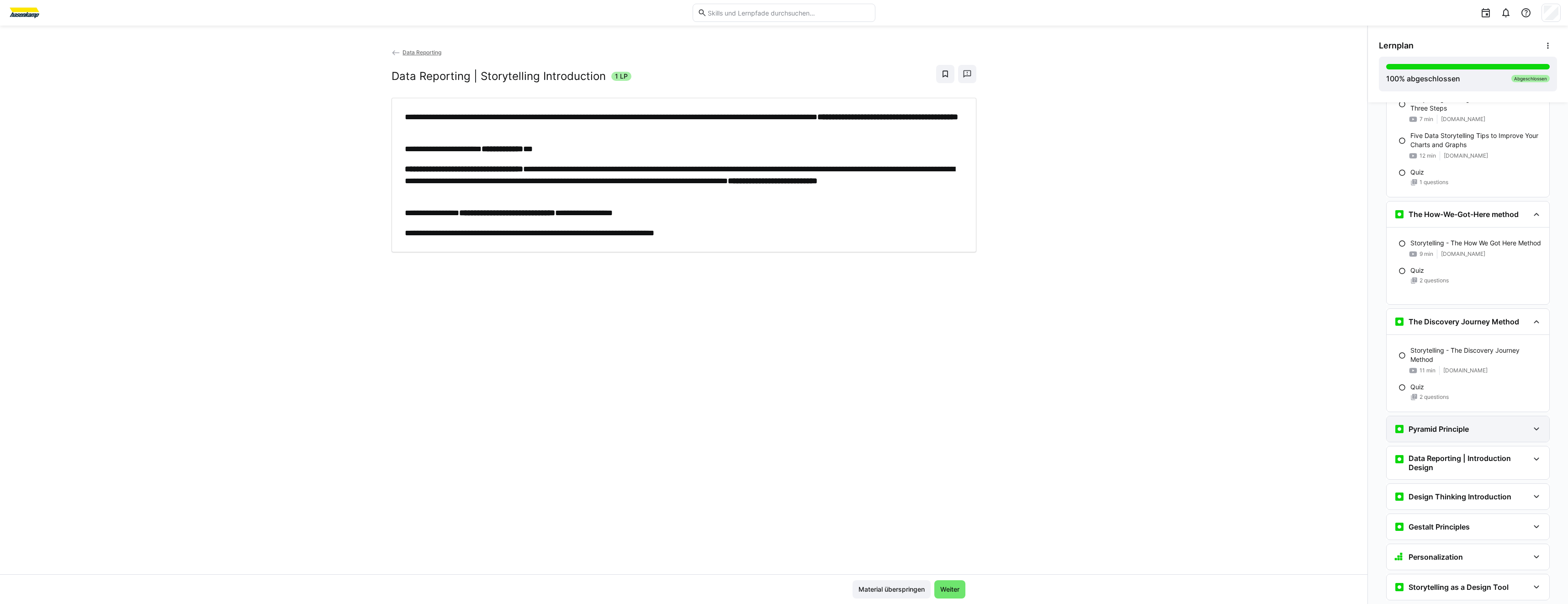
click at [1461, 432] on h3 "Pyramid Principle" at bounding box center [1438, 429] width 60 height 9
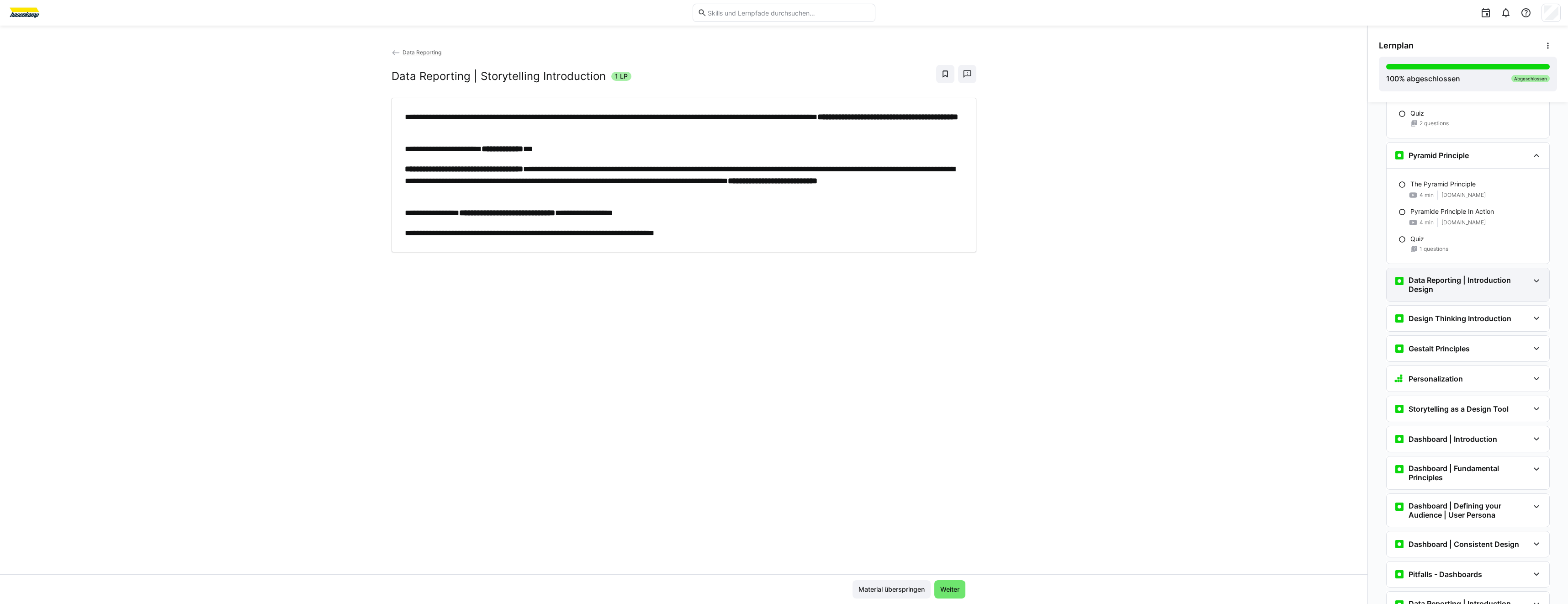
scroll to position [1325, 0]
click at [1466, 274] on div "Data Reporting | Introduction Design" at bounding box center [1468, 284] width 163 height 33
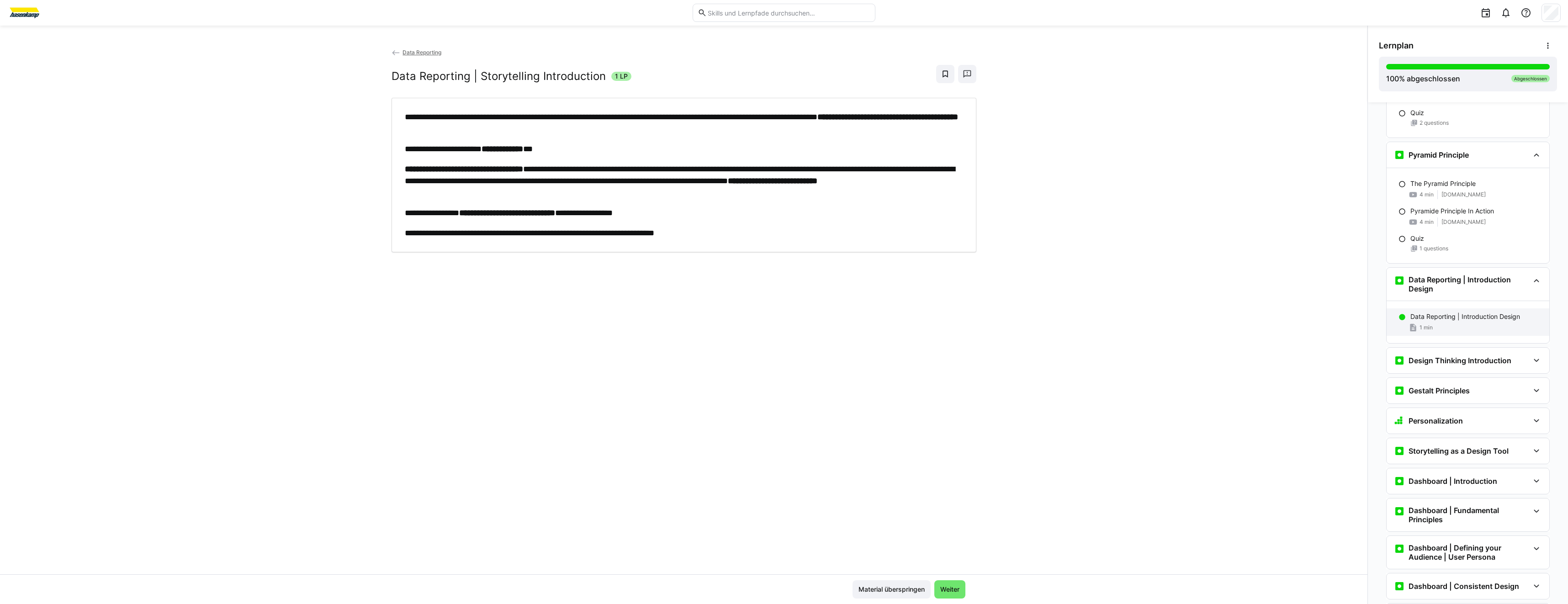
click at [1465, 320] on p "Data Reporting | Introduction Design" at bounding box center [1465, 317] width 110 height 9
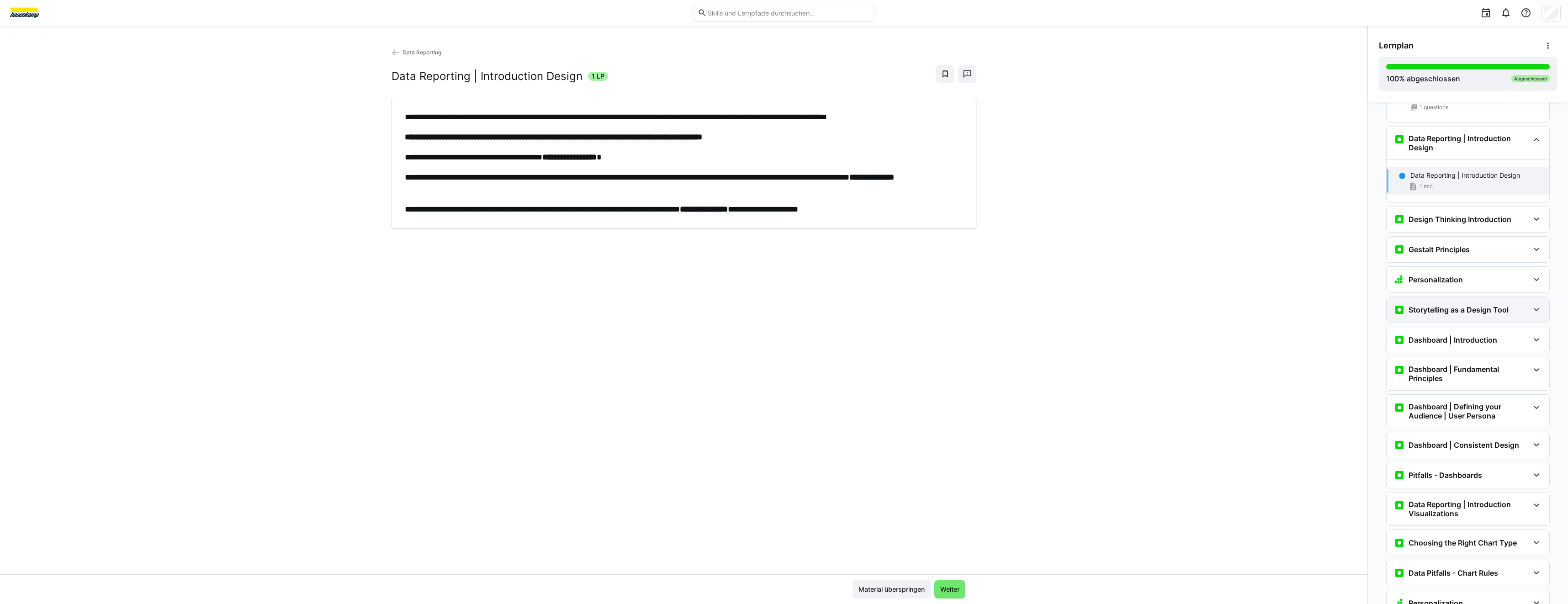
scroll to position [1490, 0]
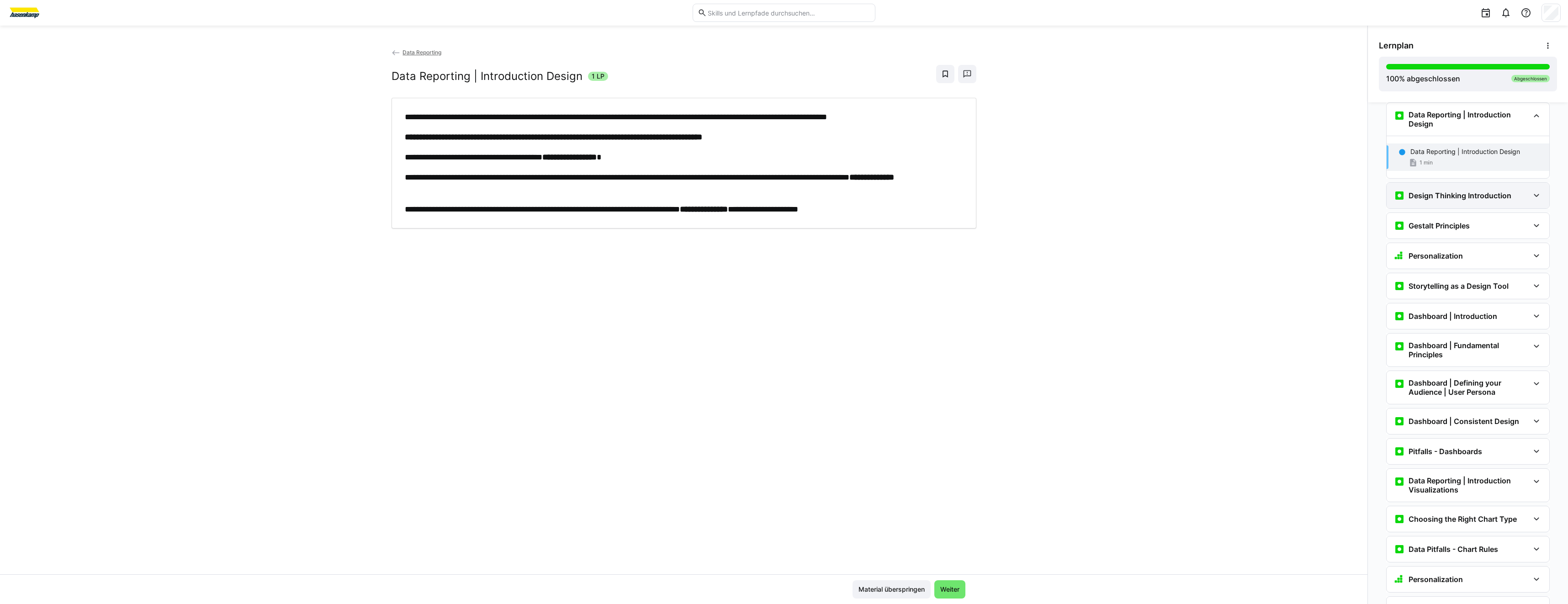
click at [1438, 198] on h3 "Design Thinking Introduction" at bounding box center [1460, 195] width 103 height 9
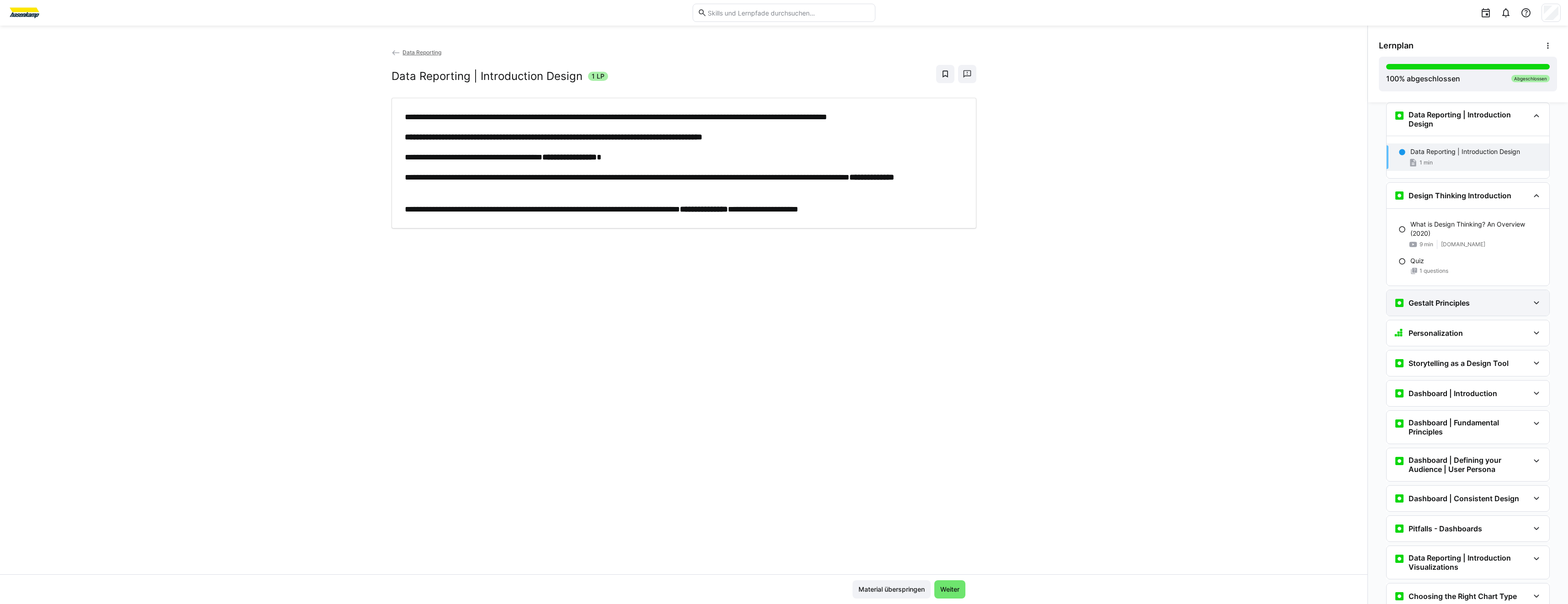
click at [1441, 297] on div "Gestalt Principles" at bounding box center [1468, 303] width 163 height 26
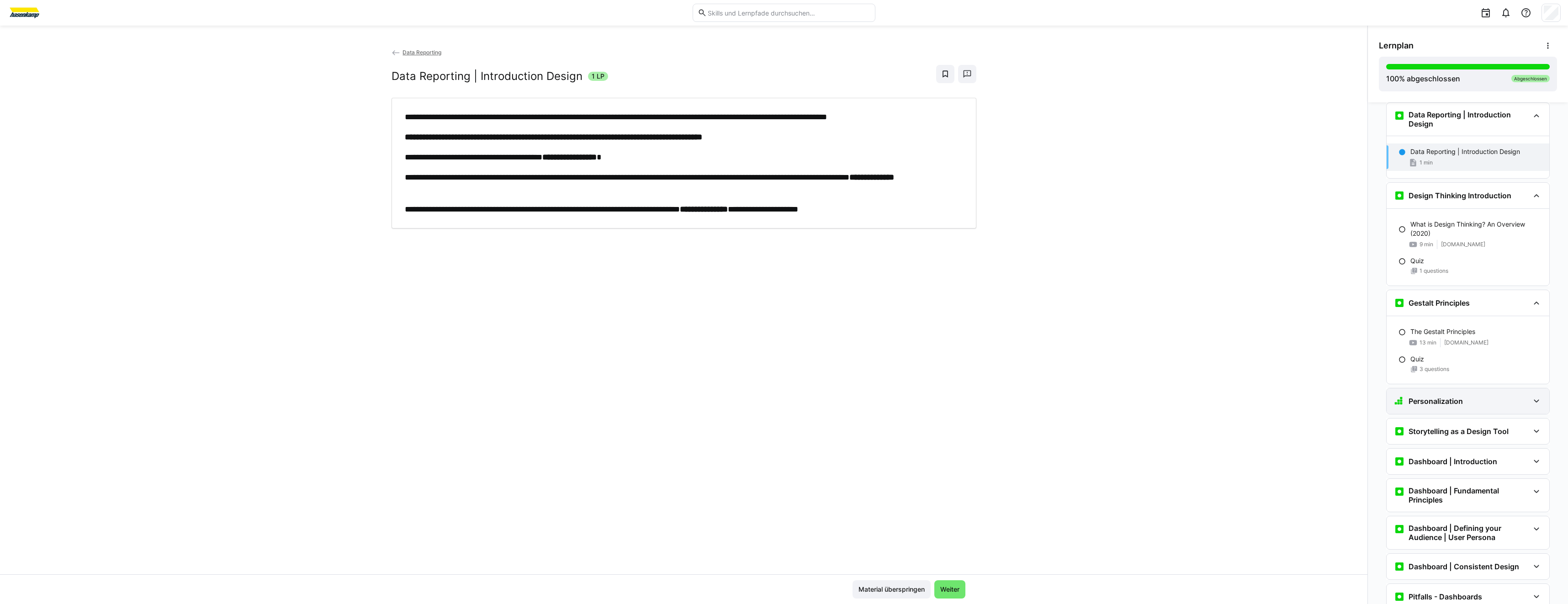
click at [1433, 402] on h3 "Personalization" at bounding box center [1435, 401] width 54 height 9
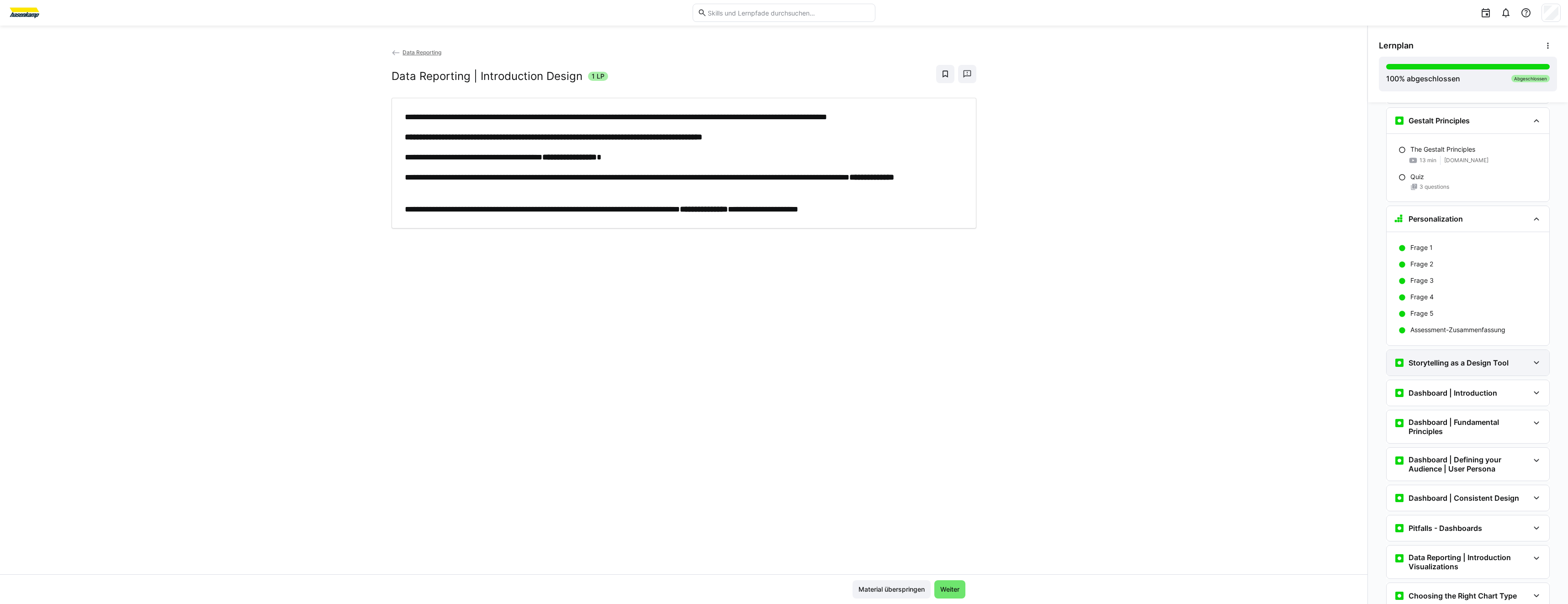
scroll to position [1673, 0]
click at [1490, 368] on div "Storytelling as a Design Tool" at bounding box center [1468, 362] width 163 height 26
click at [1472, 471] on div "Dashboard | Introduction" at bounding box center [1468, 461] width 163 height 26
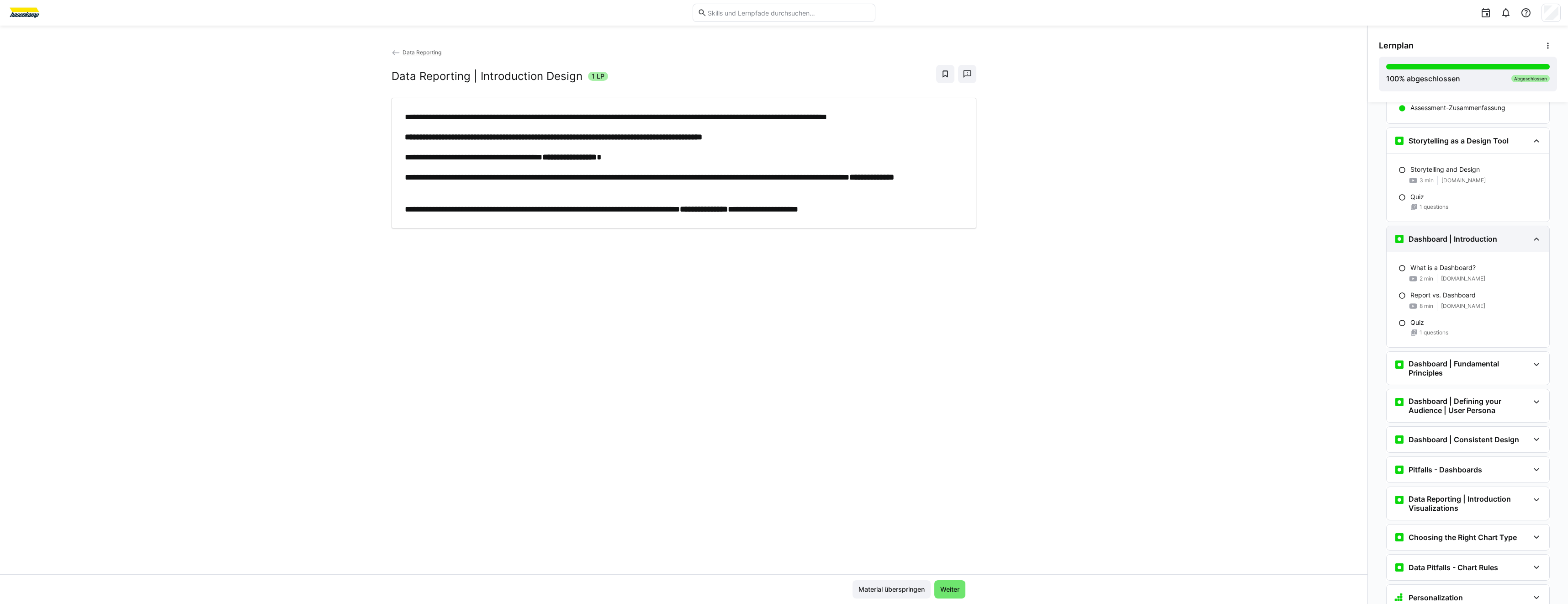
scroll to position [1901, 0]
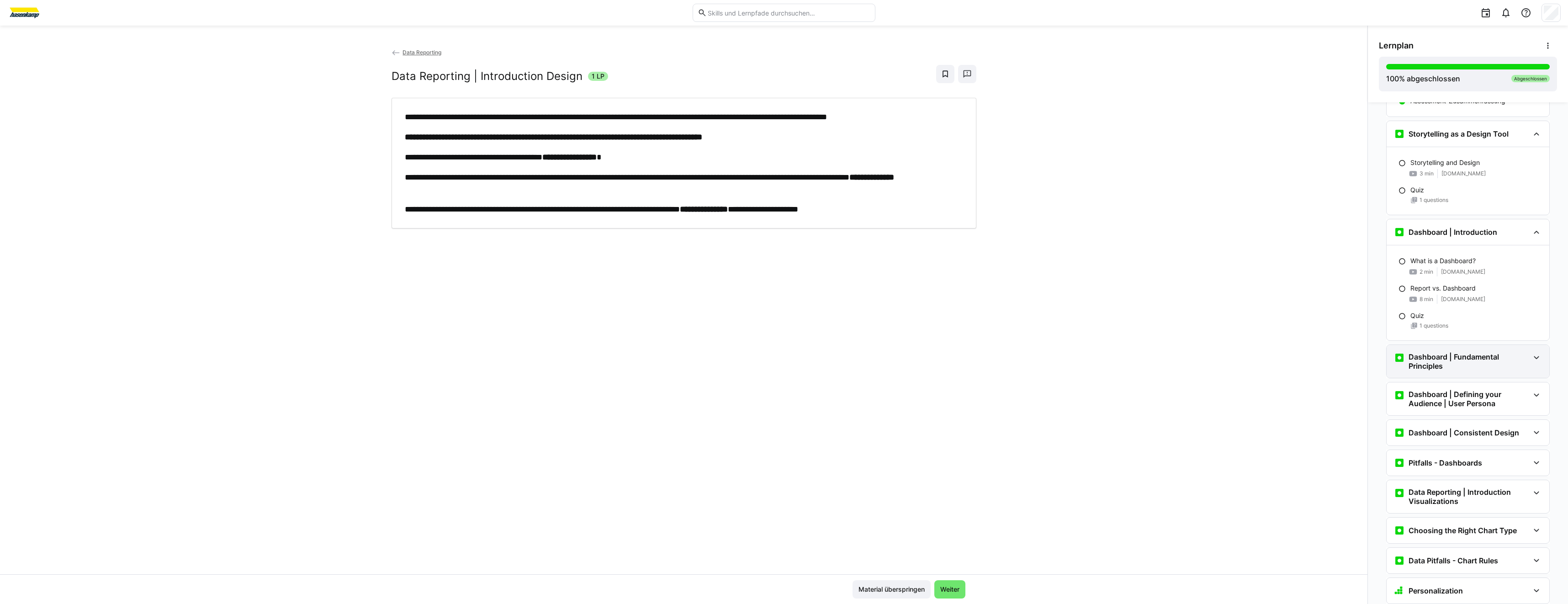
click at [1486, 354] on h3 "Dashboard | Fundamental Principles" at bounding box center [1469, 362] width 121 height 18
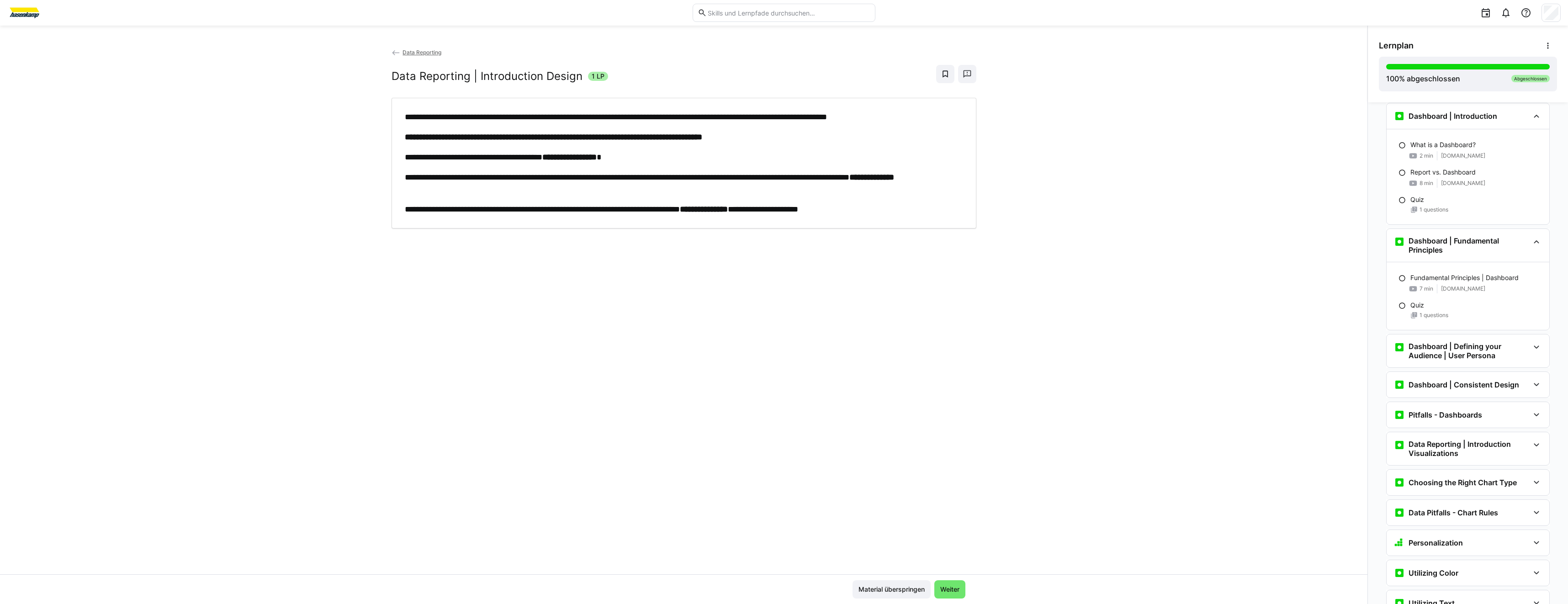
scroll to position [2038, 0]
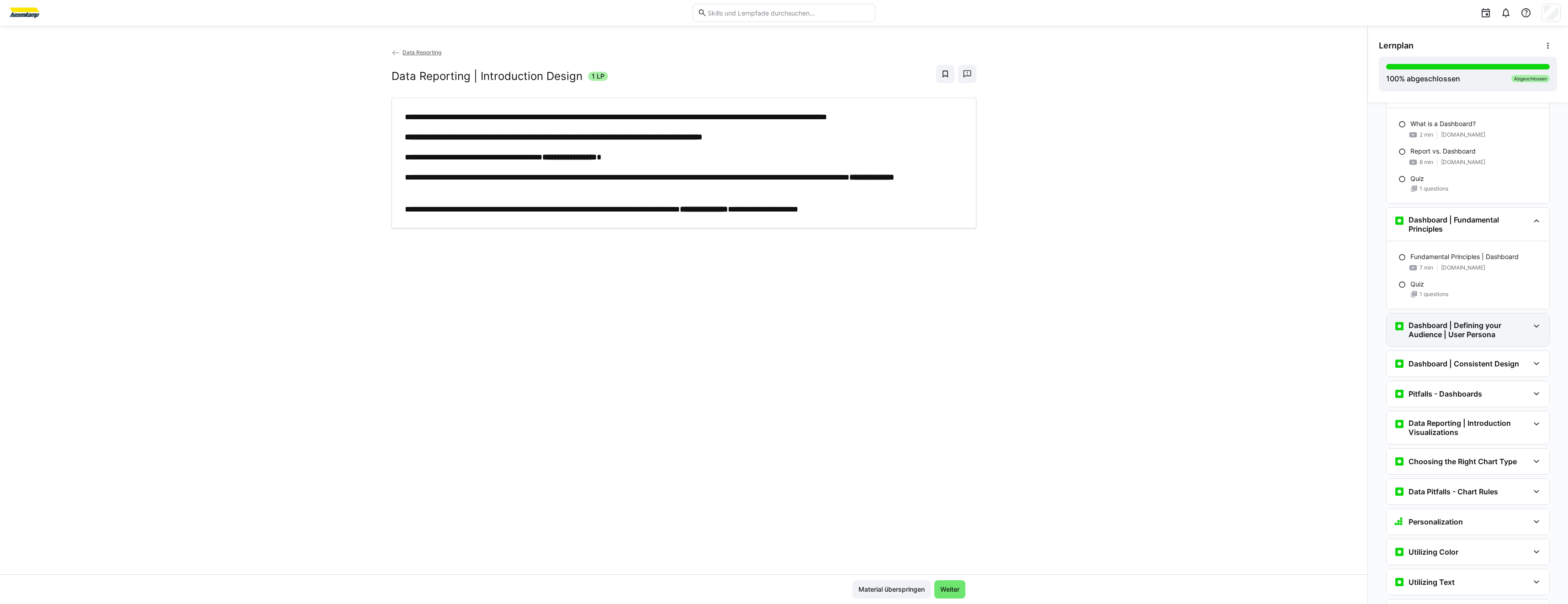
click at [1479, 335] on h3 "Dashboard | Defining your Audience | User Persona" at bounding box center [1469, 330] width 121 height 18
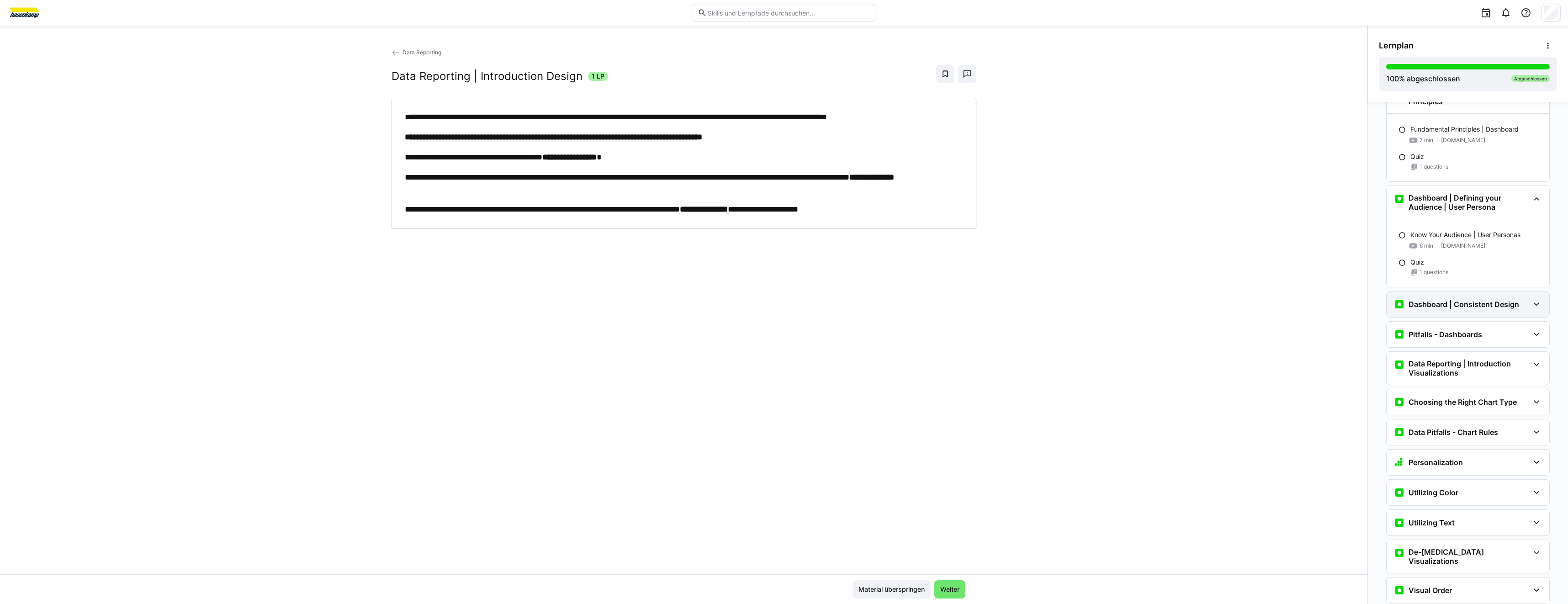
scroll to position [2175, 0]
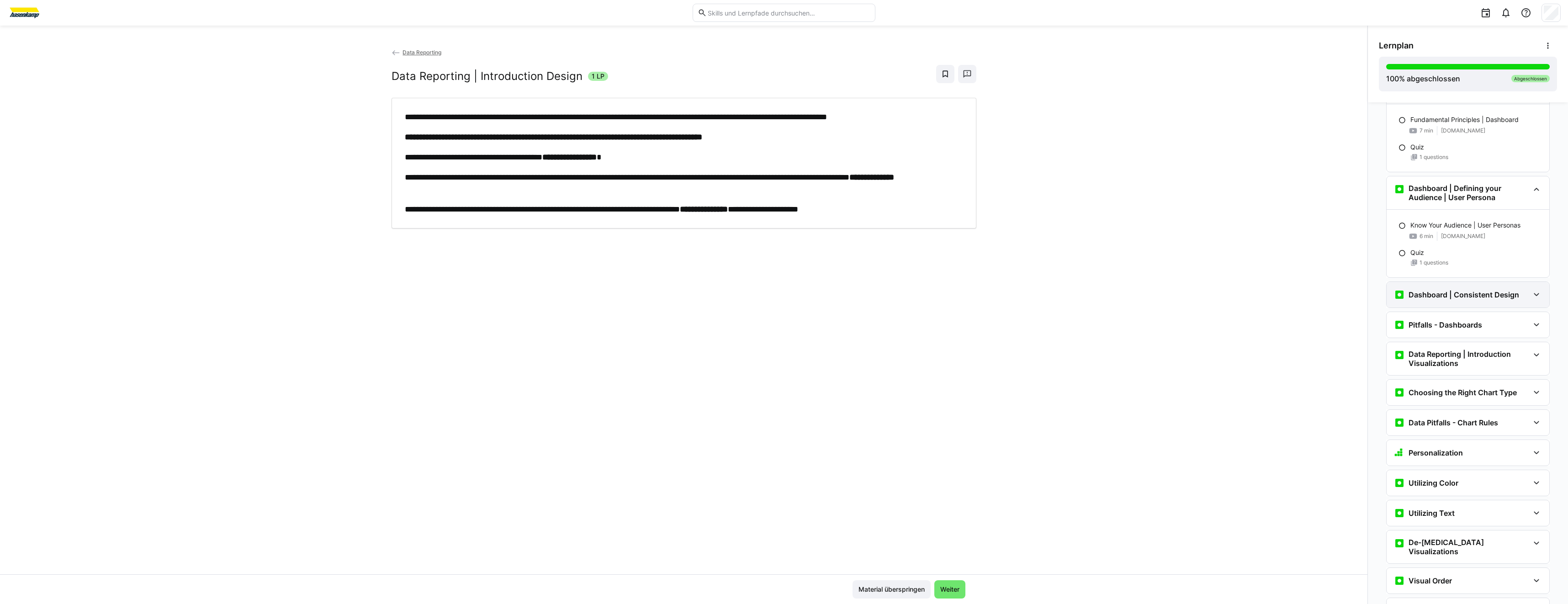
click at [1473, 303] on div "Dashboard | Consistent Design" at bounding box center [1468, 295] width 163 height 26
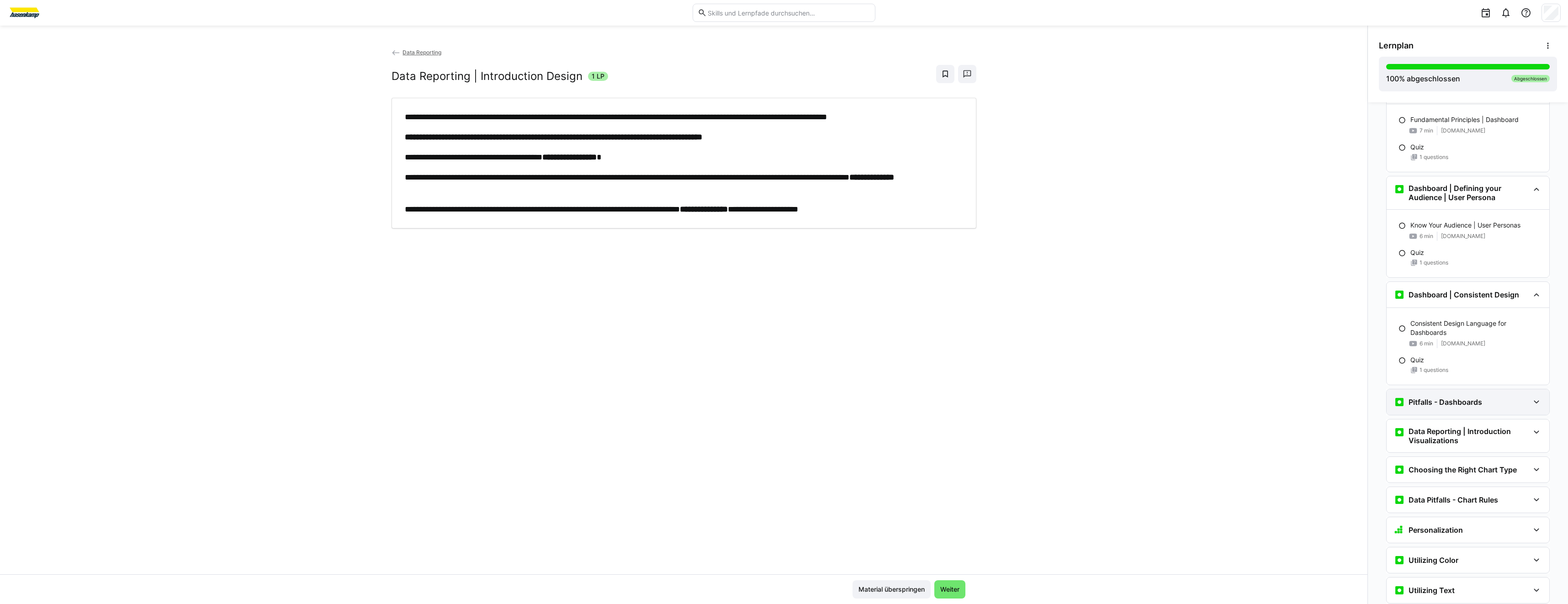
click at [1452, 407] on div "Pitfalls - Dashboards" at bounding box center [1438, 402] width 88 height 11
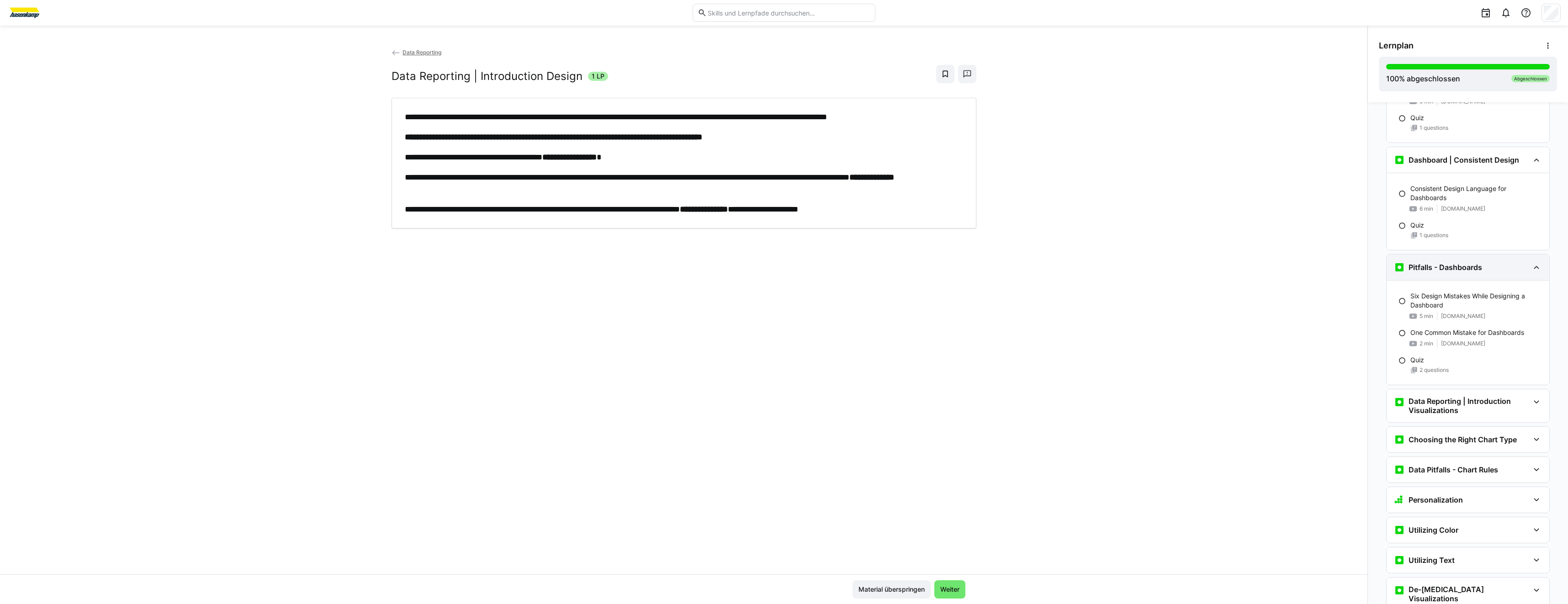
scroll to position [2312, 0]
click at [1452, 407] on h3 "Data Reporting | Introduction Visualizations" at bounding box center [1469, 404] width 121 height 18
click at [1444, 435] on p "Data Reporting | Introduction Visualizations" at bounding box center [1475, 436] width 129 height 9
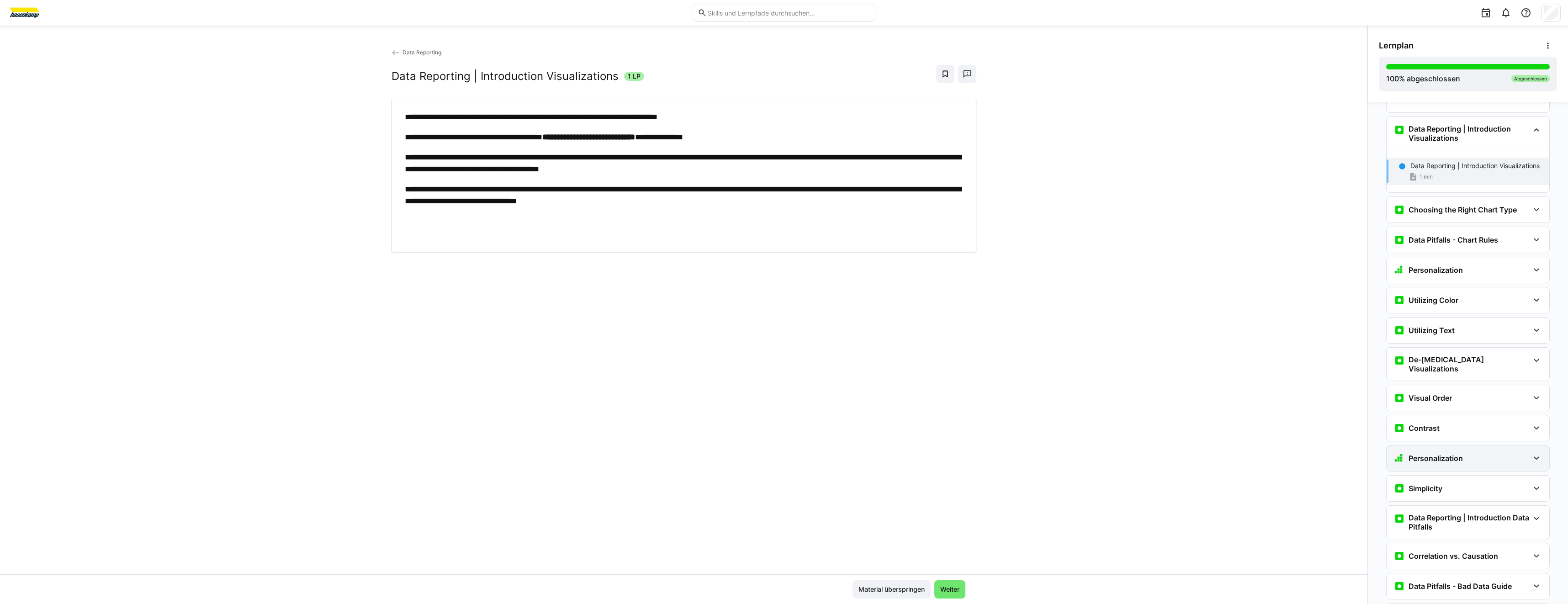
scroll to position [2597, 0]
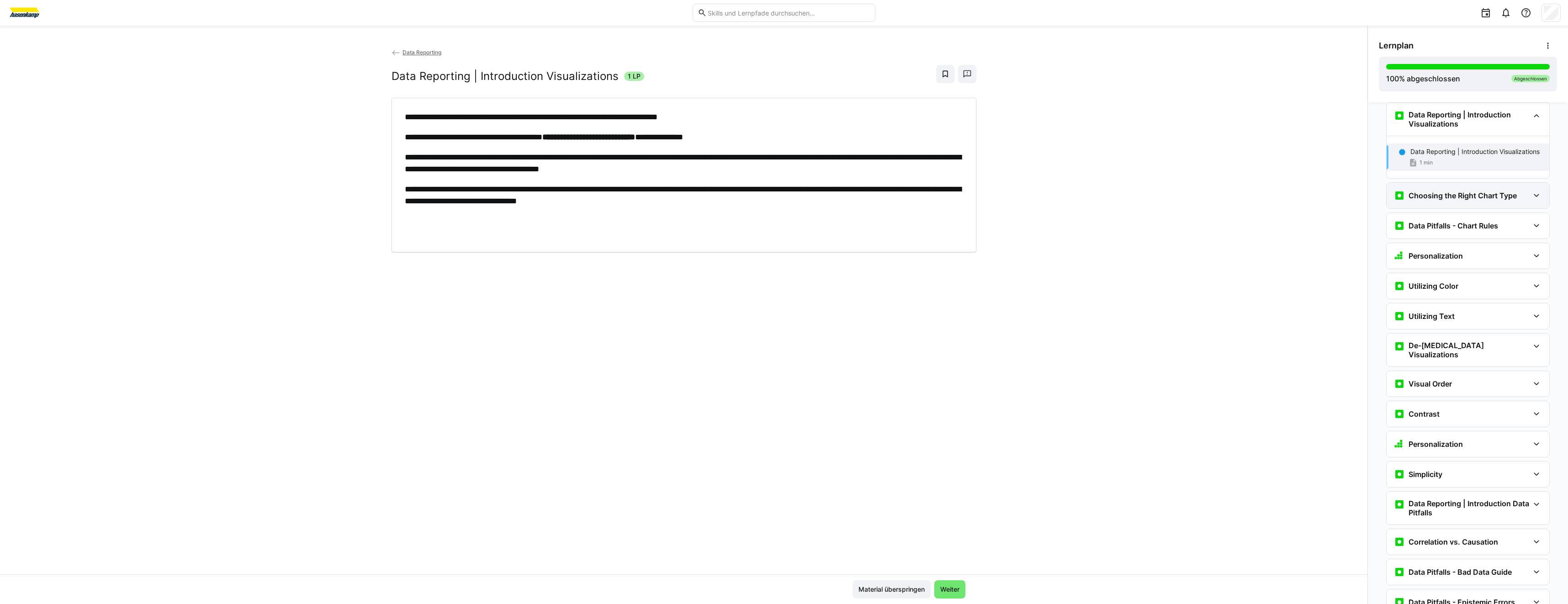
click at [1456, 203] on div "Choosing the Right Chart Type" at bounding box center [1468, 195] width 163 height 26
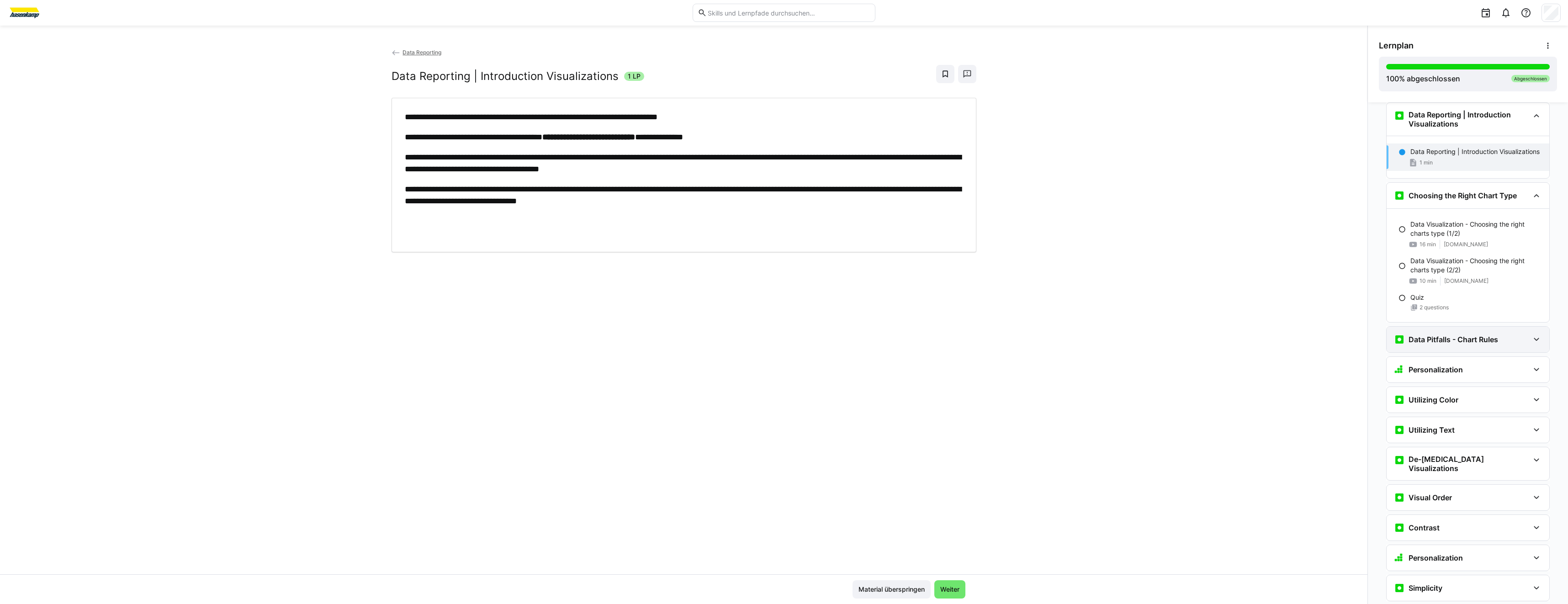
click at [1461, 345] on div "Data Pitfalls - Chart Rules" at bounding box center [1468, 340] width 163 height 26
click at [1464, 434] on div "Personalization" at bounding box center [1461, 438] width 135 height 11
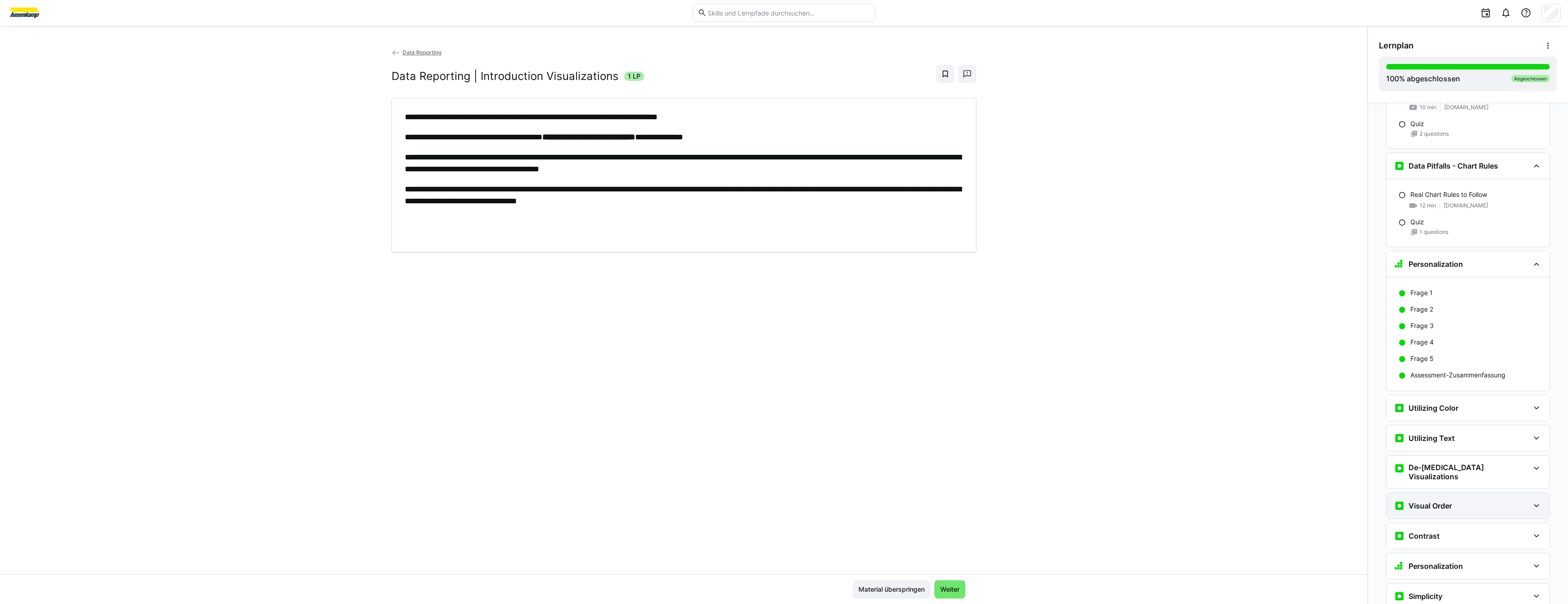
scroll to position [2779, 0]
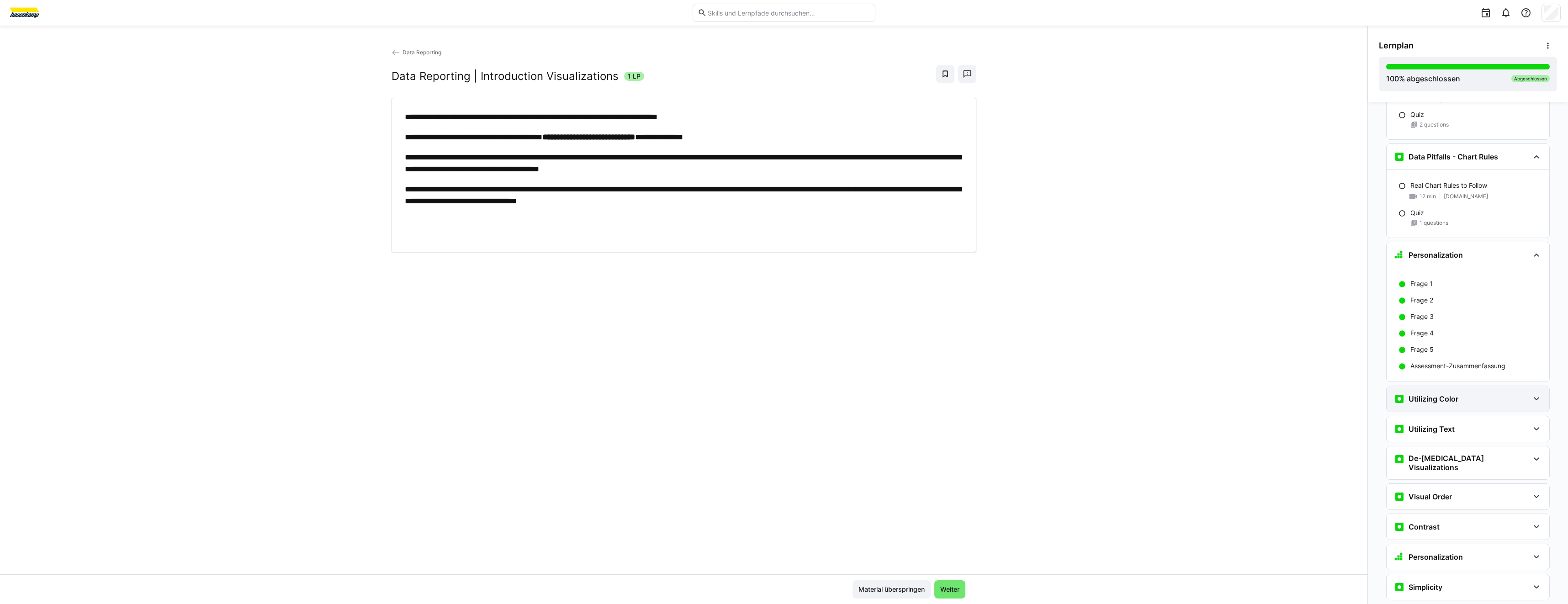
click at [1451, 393] on div "Utilizing Color" at bounding box center [1468, 399] width 163 height 26
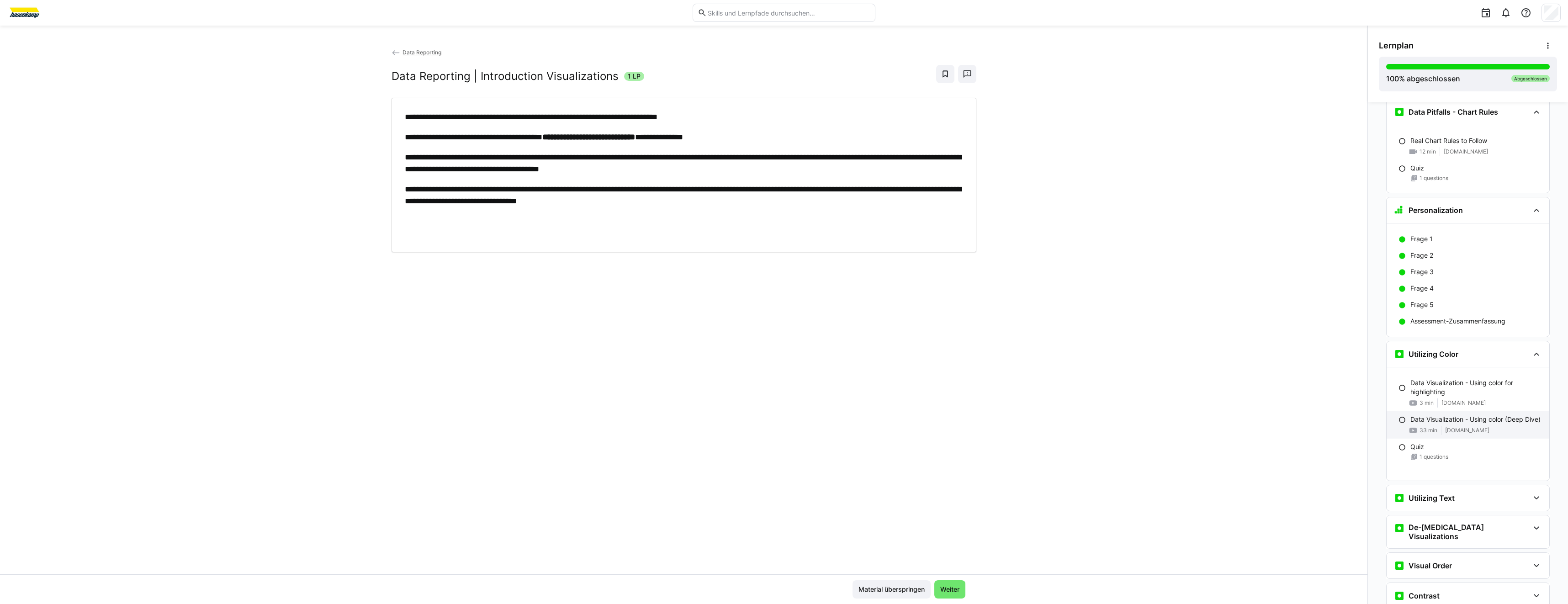
scroll to position [2916, 0]
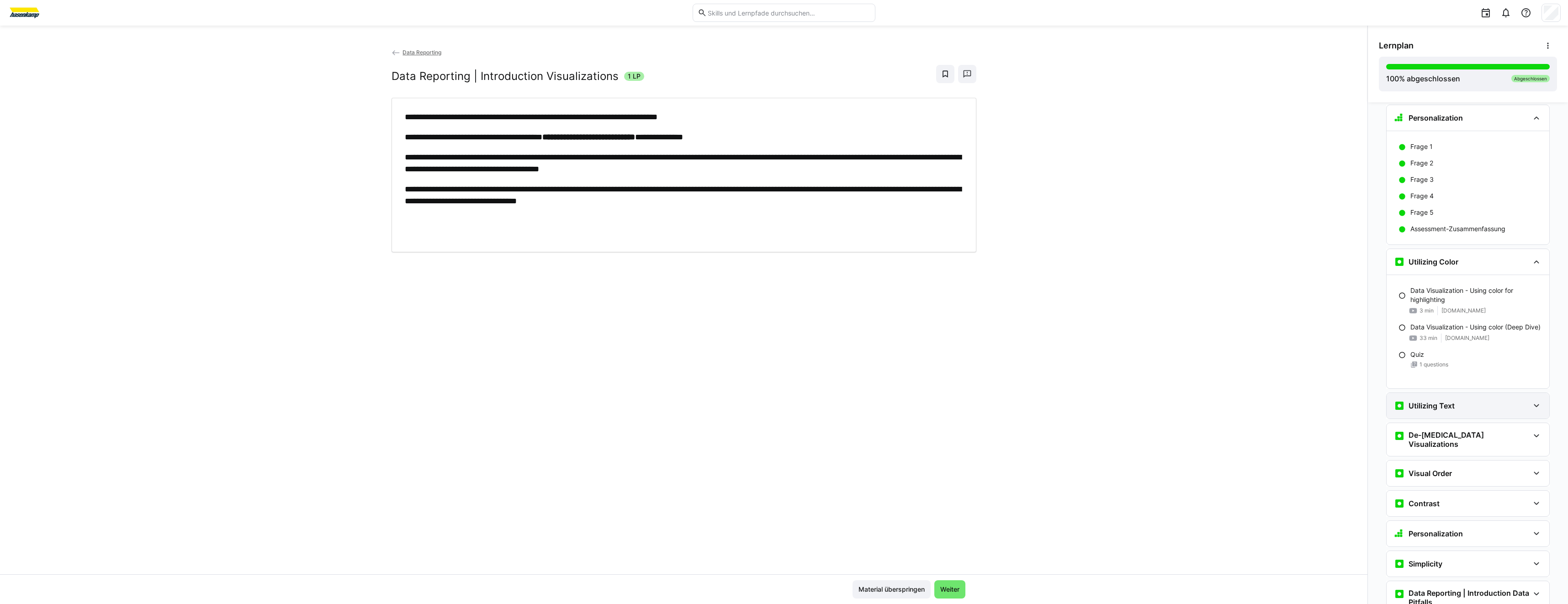
click at [1458, 401] on div "Utilizing Text" at bounding box center [1461, 406] width 135 height 11
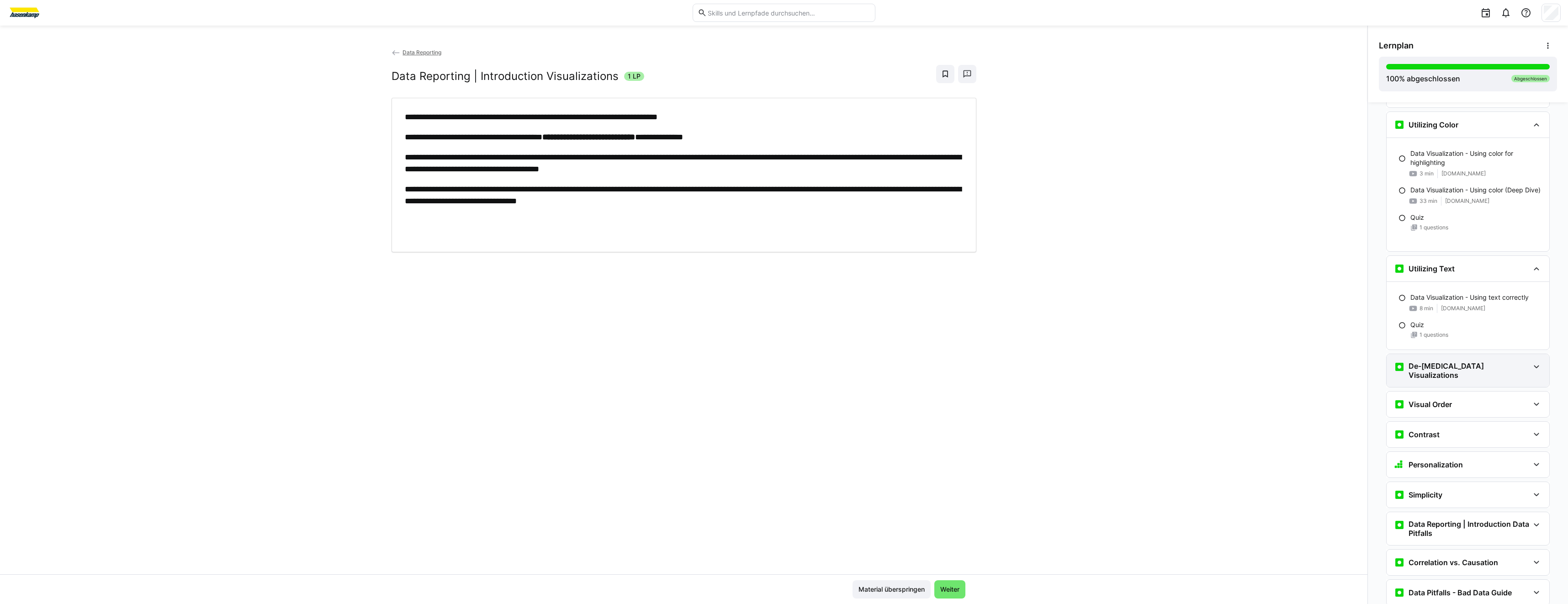
click at [1463, 374] on div "De-[MEDICAL_DATA] Visualizations" at bounding box center [1468, 371] width 163 height 33
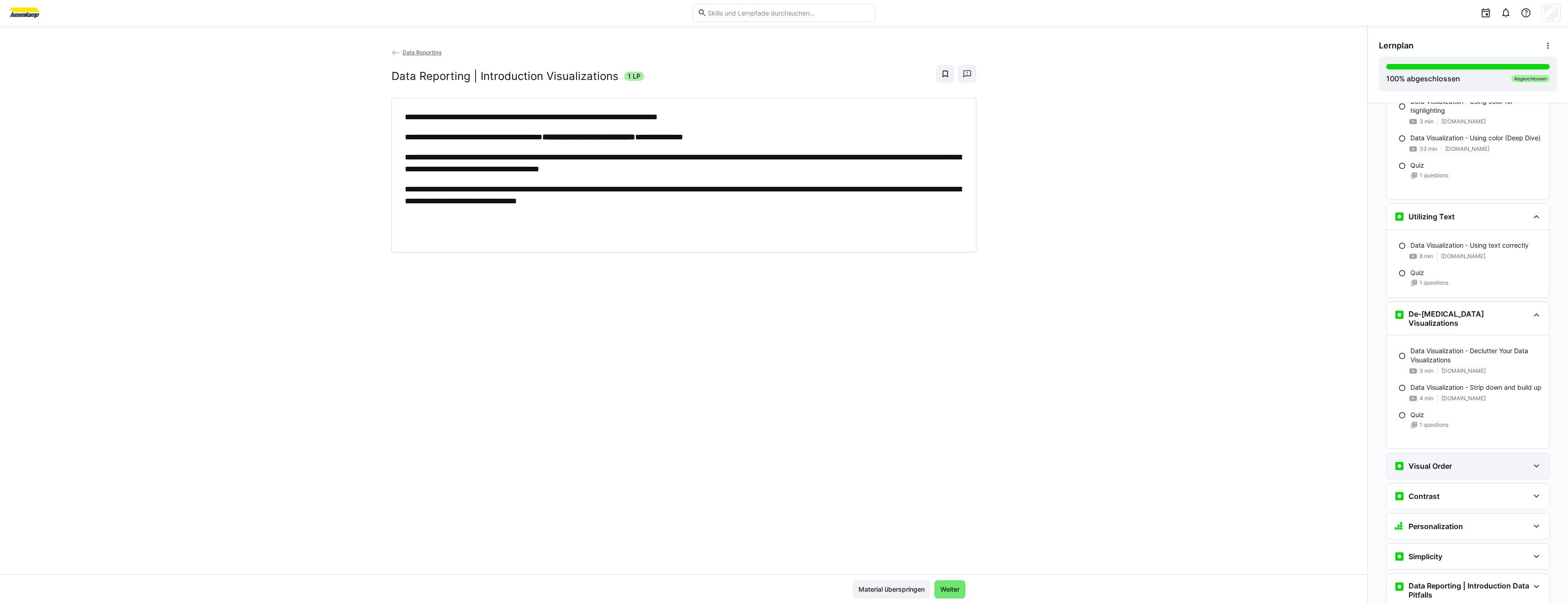
scroll to position [3191, 0]
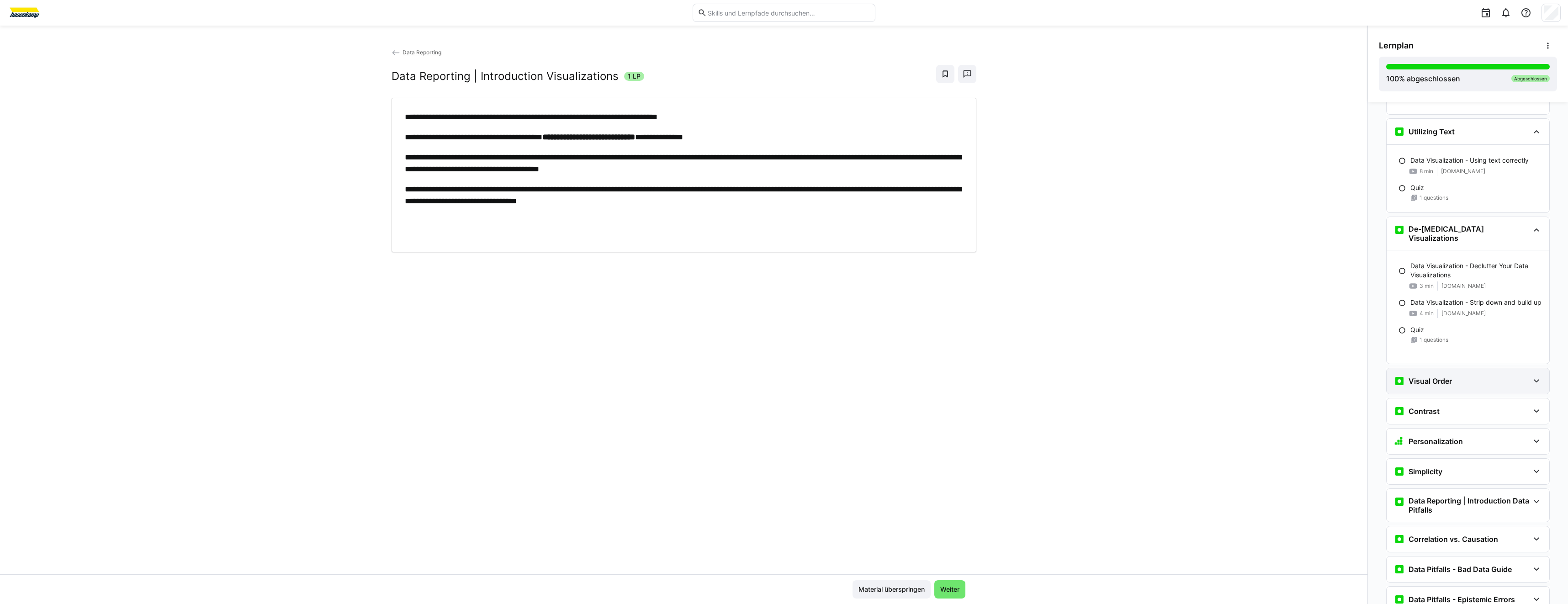
click at [1466, 376] on div "Visual Order" at bounding box center [1461, 381] width 135 height 11
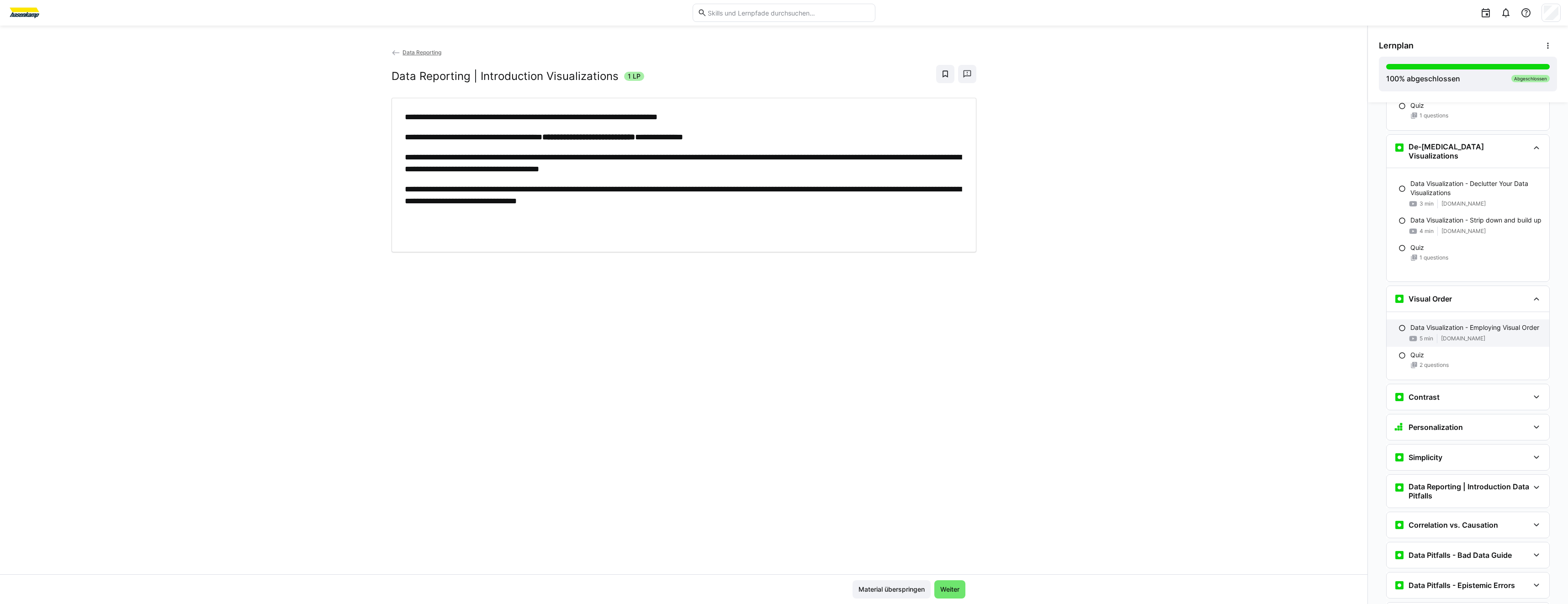
scroll to position [3328, 0]
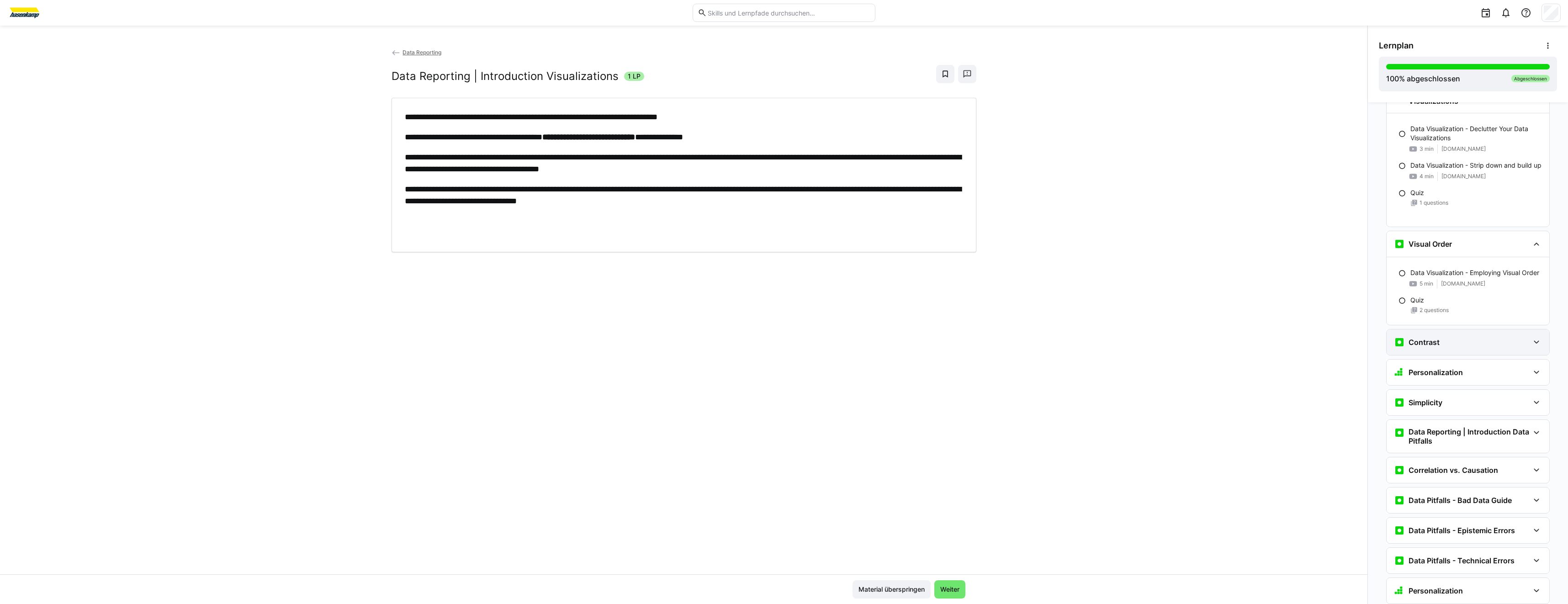
click at [1465, 337] on div "Contrast" at bounding box center [1461, 342] width 135 height 11
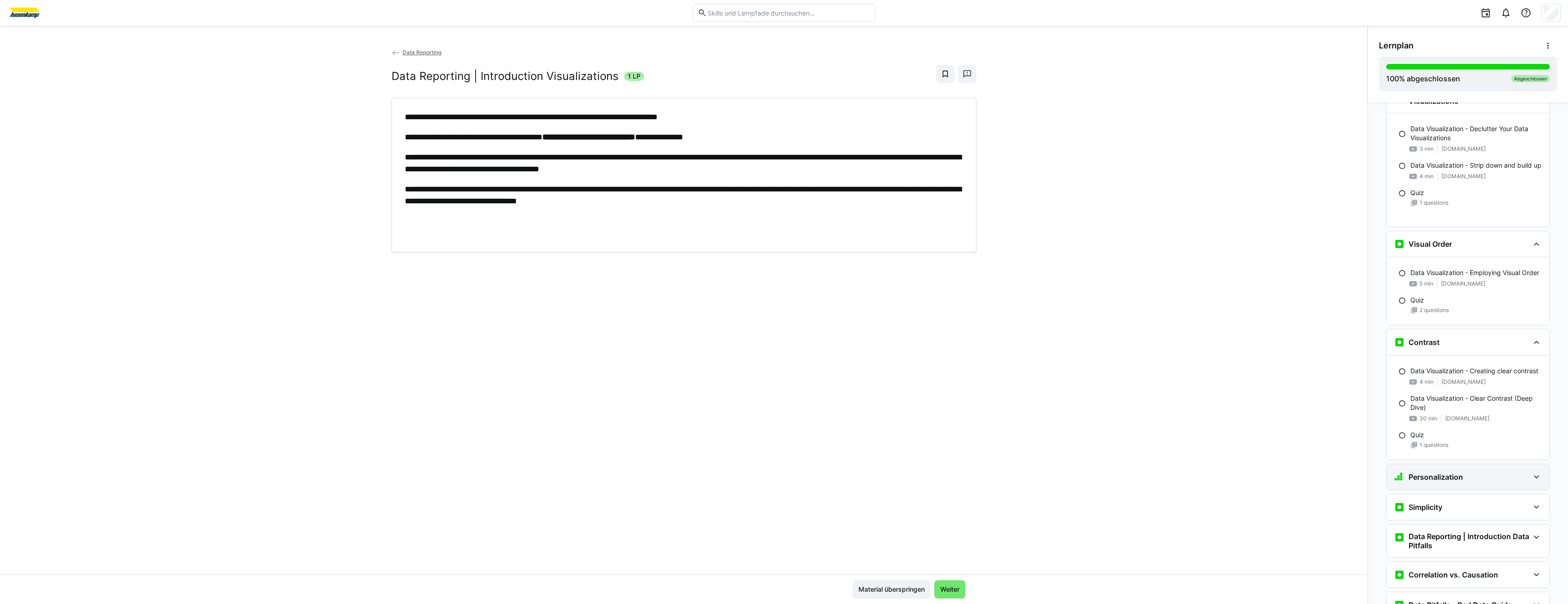
click at [1446, 465] on div "Personalization" at bounding box center [1468, 477] width 163 height 26
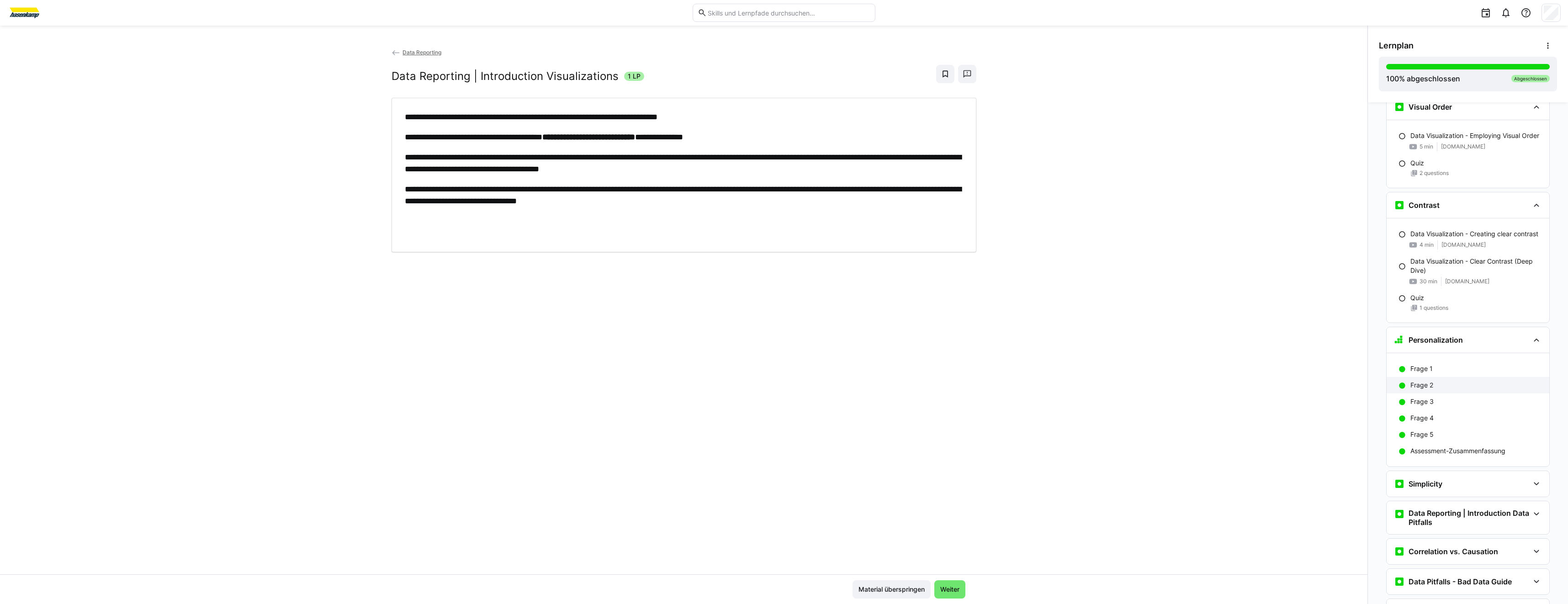
scroll to position [3602, 0]
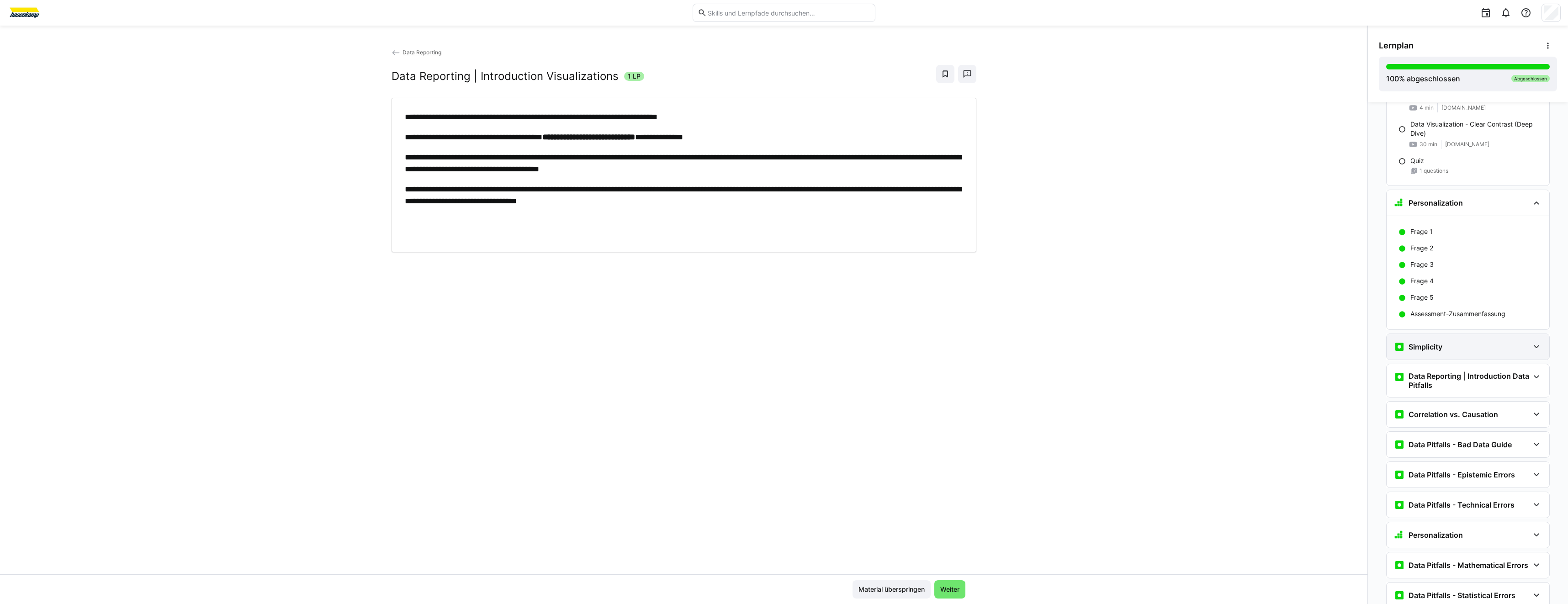
click at [1474, 342] on div "Simplicity" at bounding box center [1461, 347] width 135 height 11
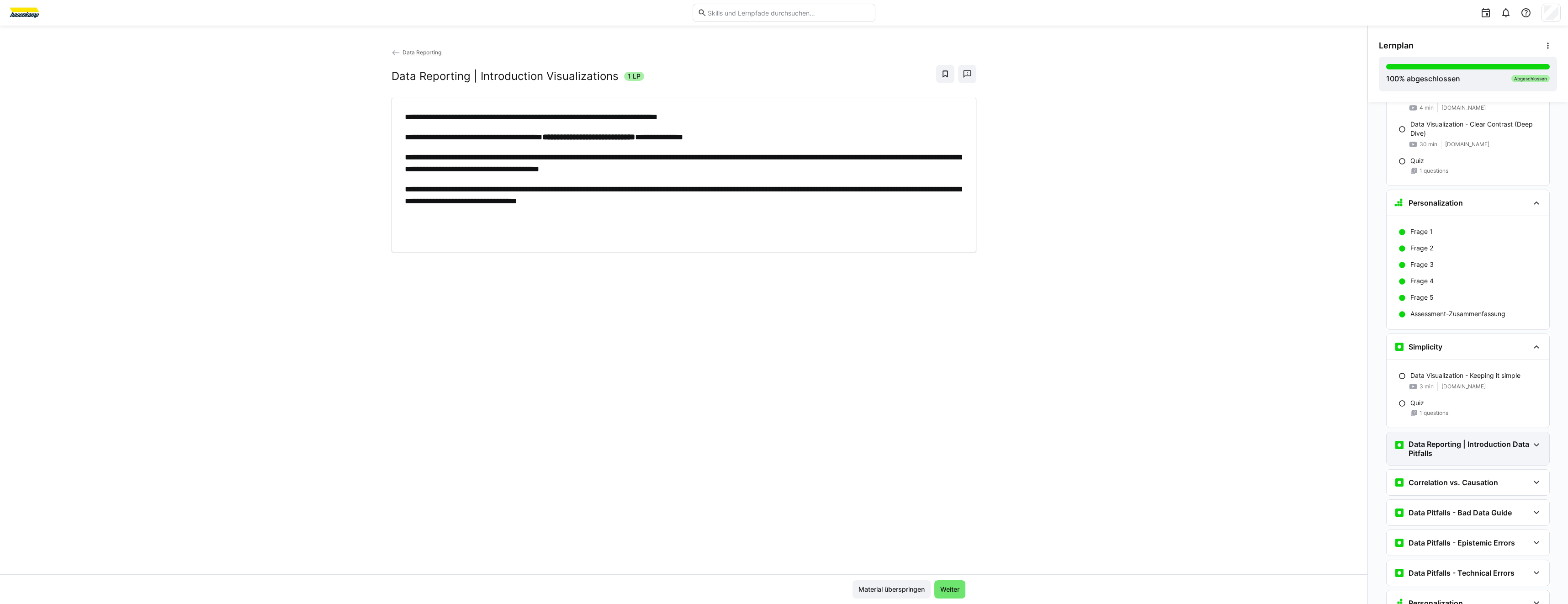
click at [1467, 448] on h3 "Data Reporting | Introduction Data Pitfalls" at bounding box center [1469, 449] width 121 height 18
click at [1479, 477] on p "Data Reporting | Introduction Data Pitfalls" at bounding box center [1472, 481] width 125 height 9
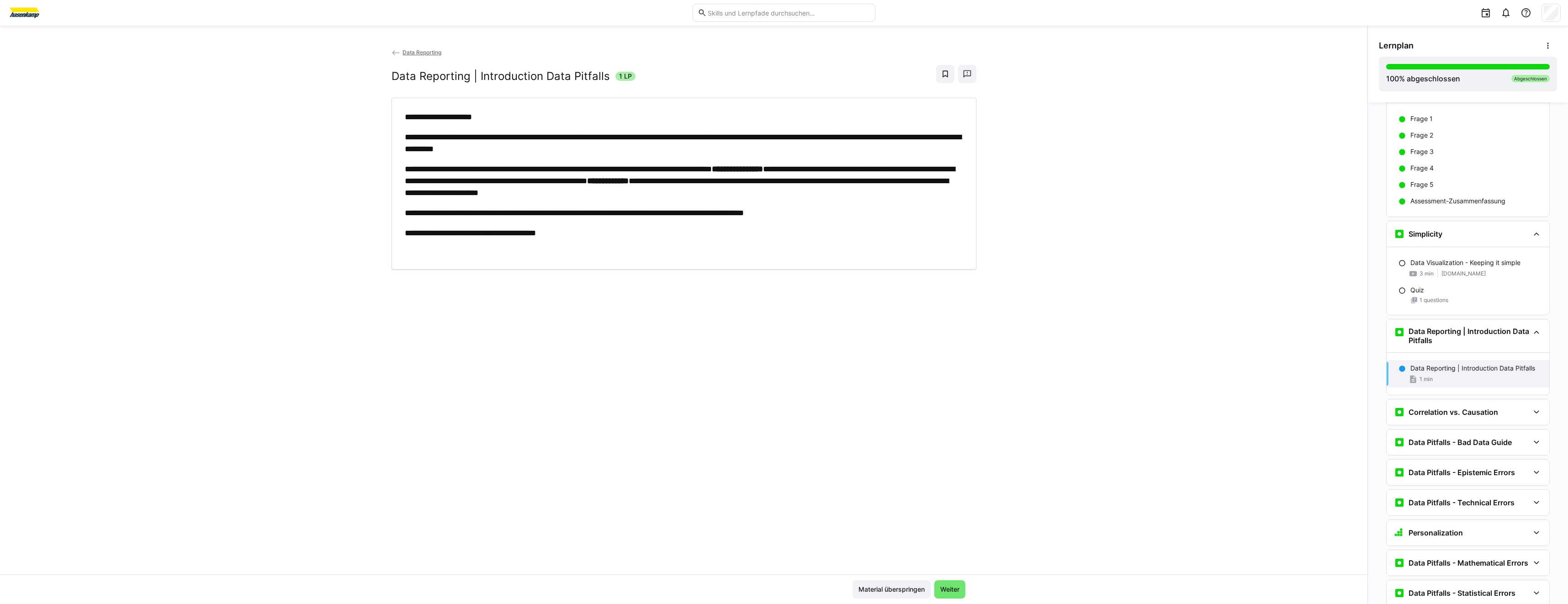
scroll to position [3868, 0]
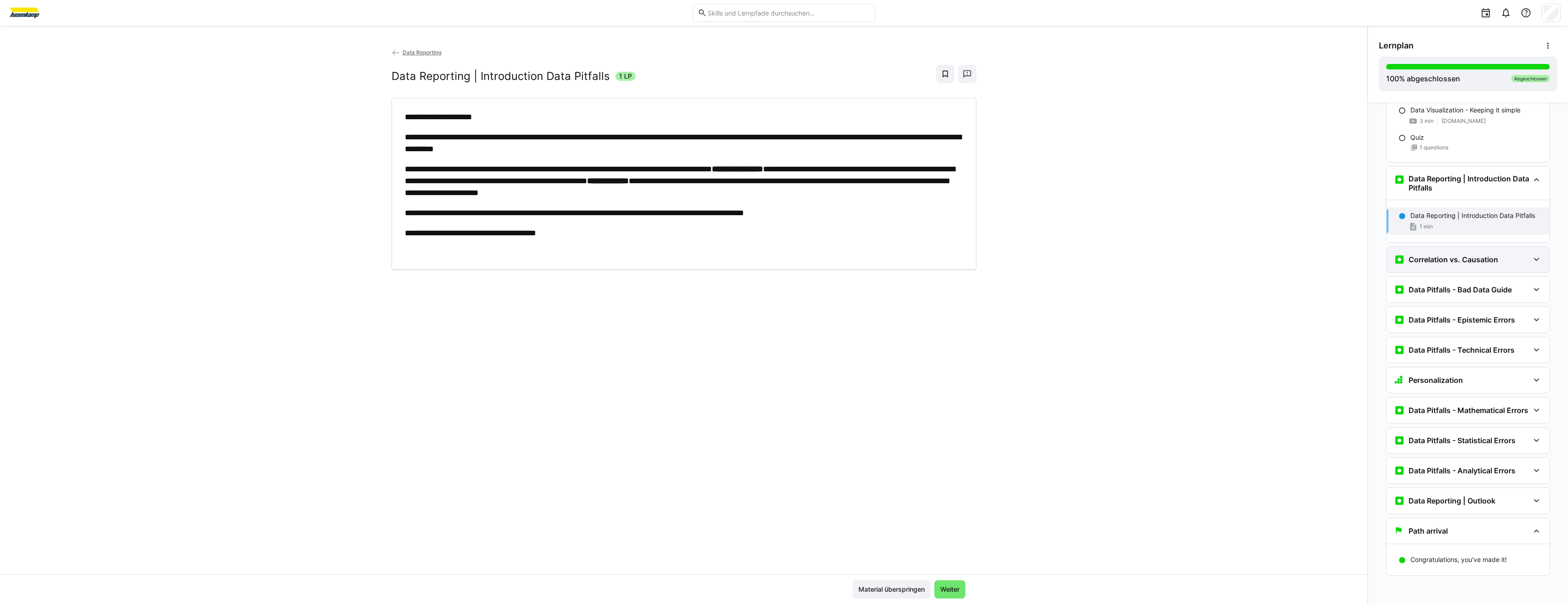
click at [1409, 255] on h3 "Correlation vs. Causation" at bounding box center [1453, 259] width 89 height 9
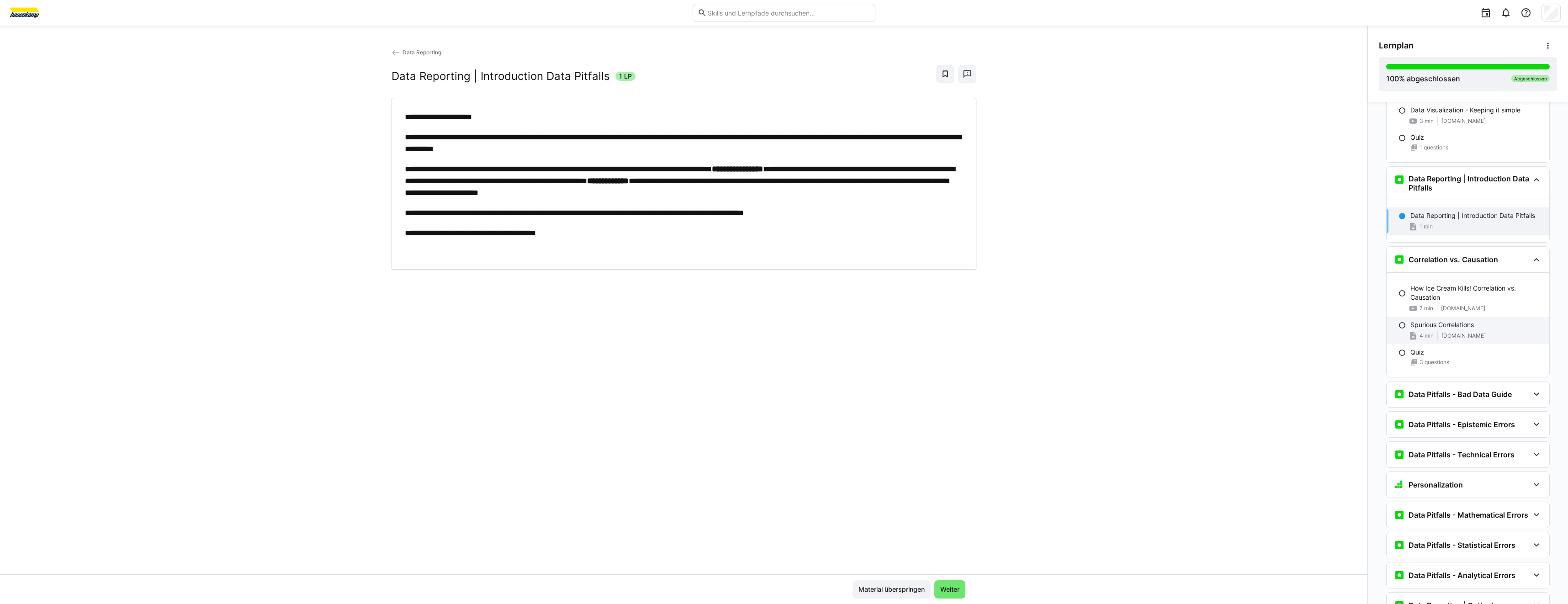
click at [1472, 332] on span "[DOMAIN_NAME]" at bounding box center [1463, 336] width 44 height 7
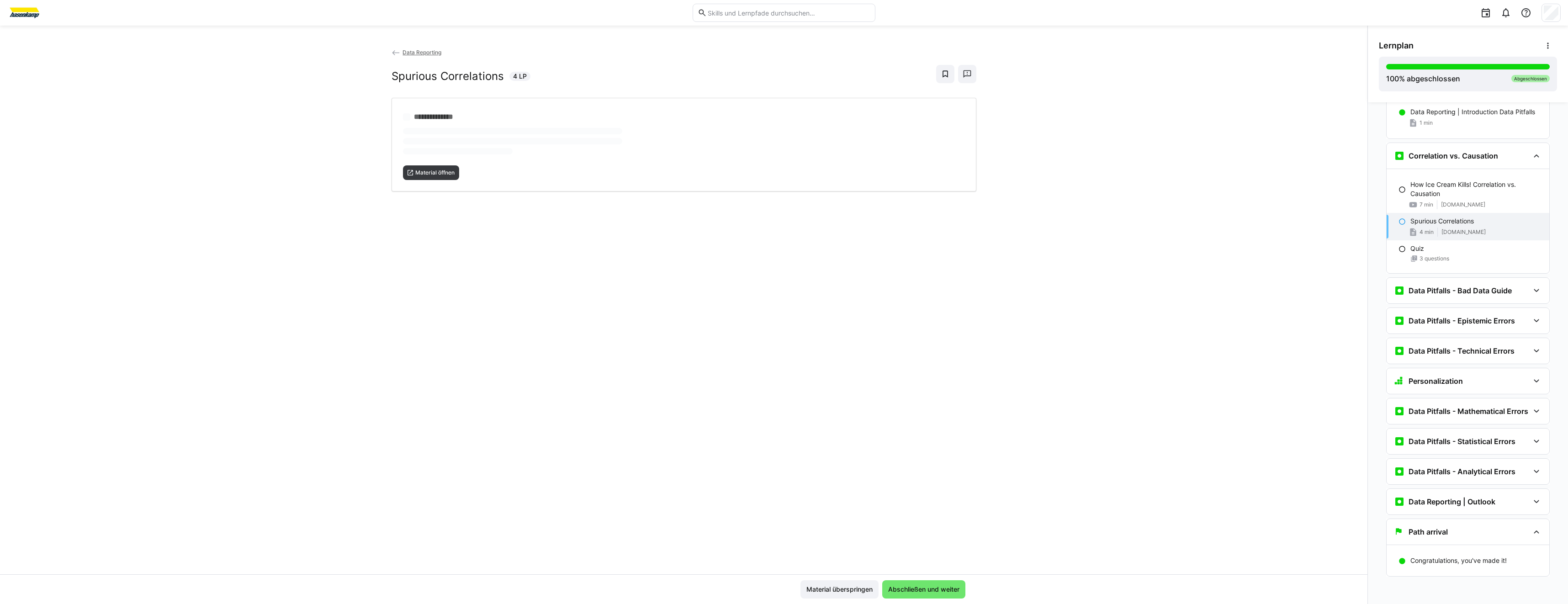
scroll to position [3972, 0]
click at [410, 155] on eds-icon at bounding box center [410, 152] width 7 height 7
click at [340, 128] on div "**********" at bounding box center [684, 311] width 1367 height 527
